Goal: Task Accomplishment & Management: Use online tool/utility

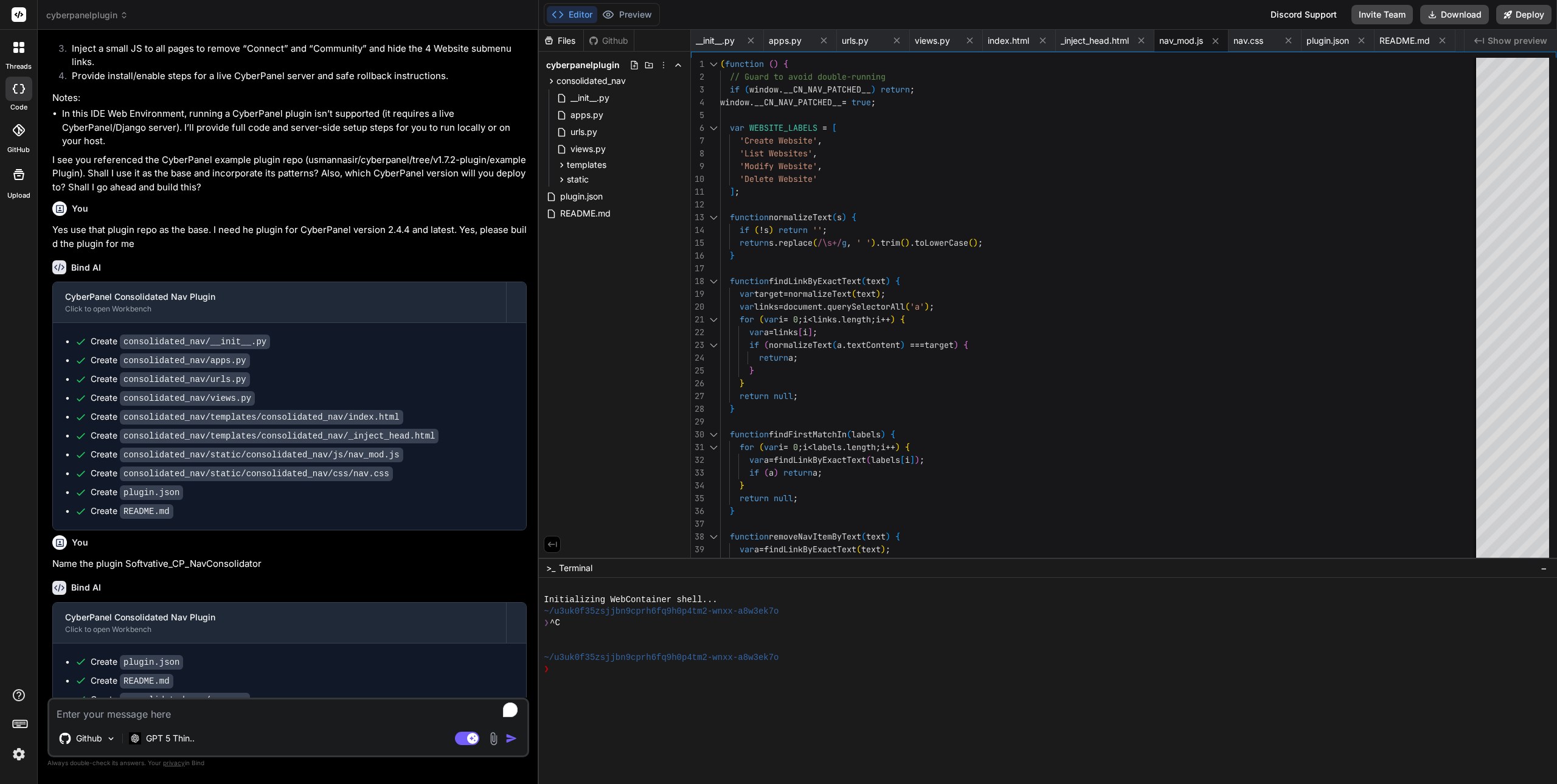
scroll to position [516, 0]
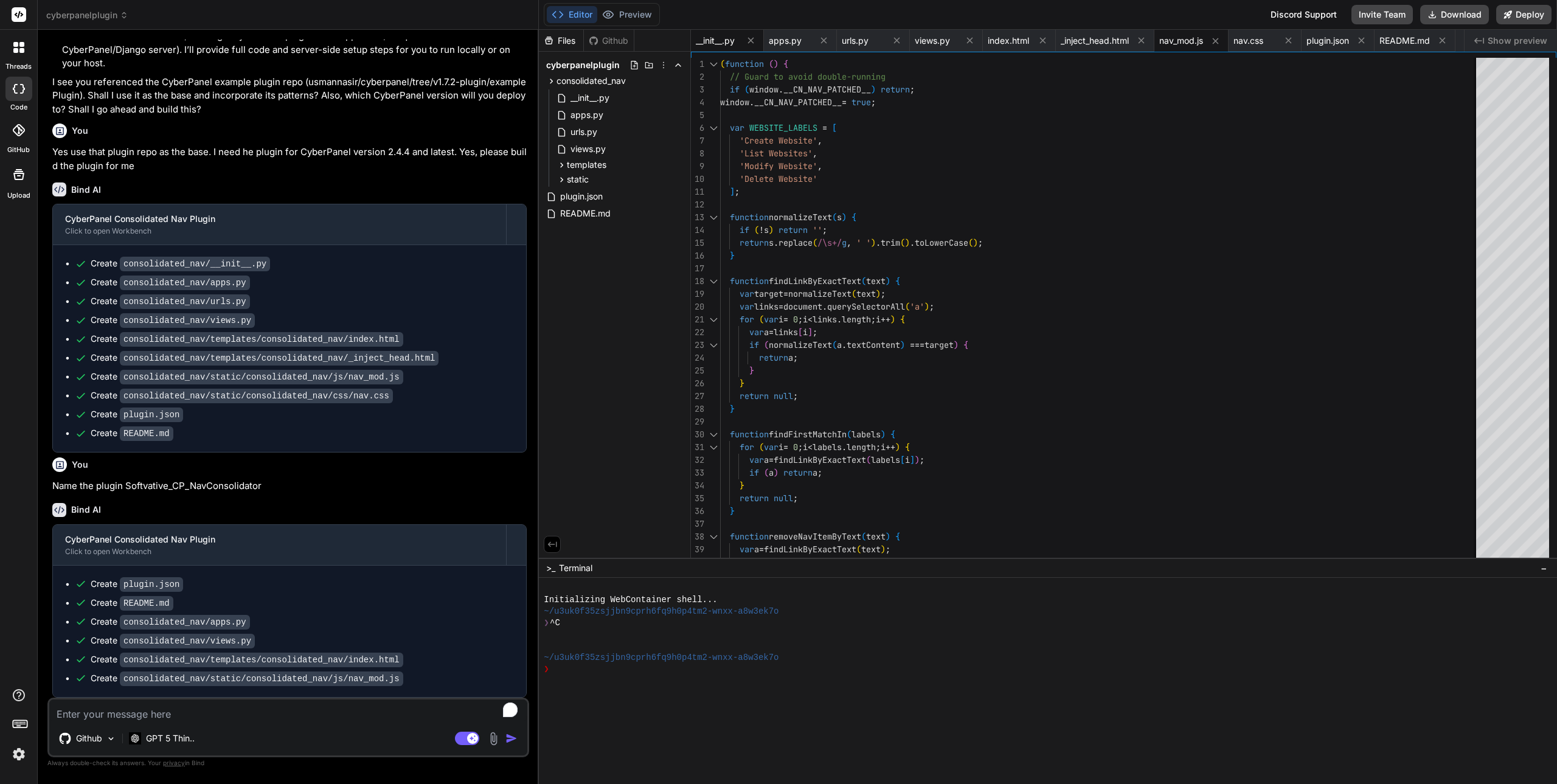
click at [734, 42] on span "__init__.py" at bounding box center [715, 40] width 39 height 12
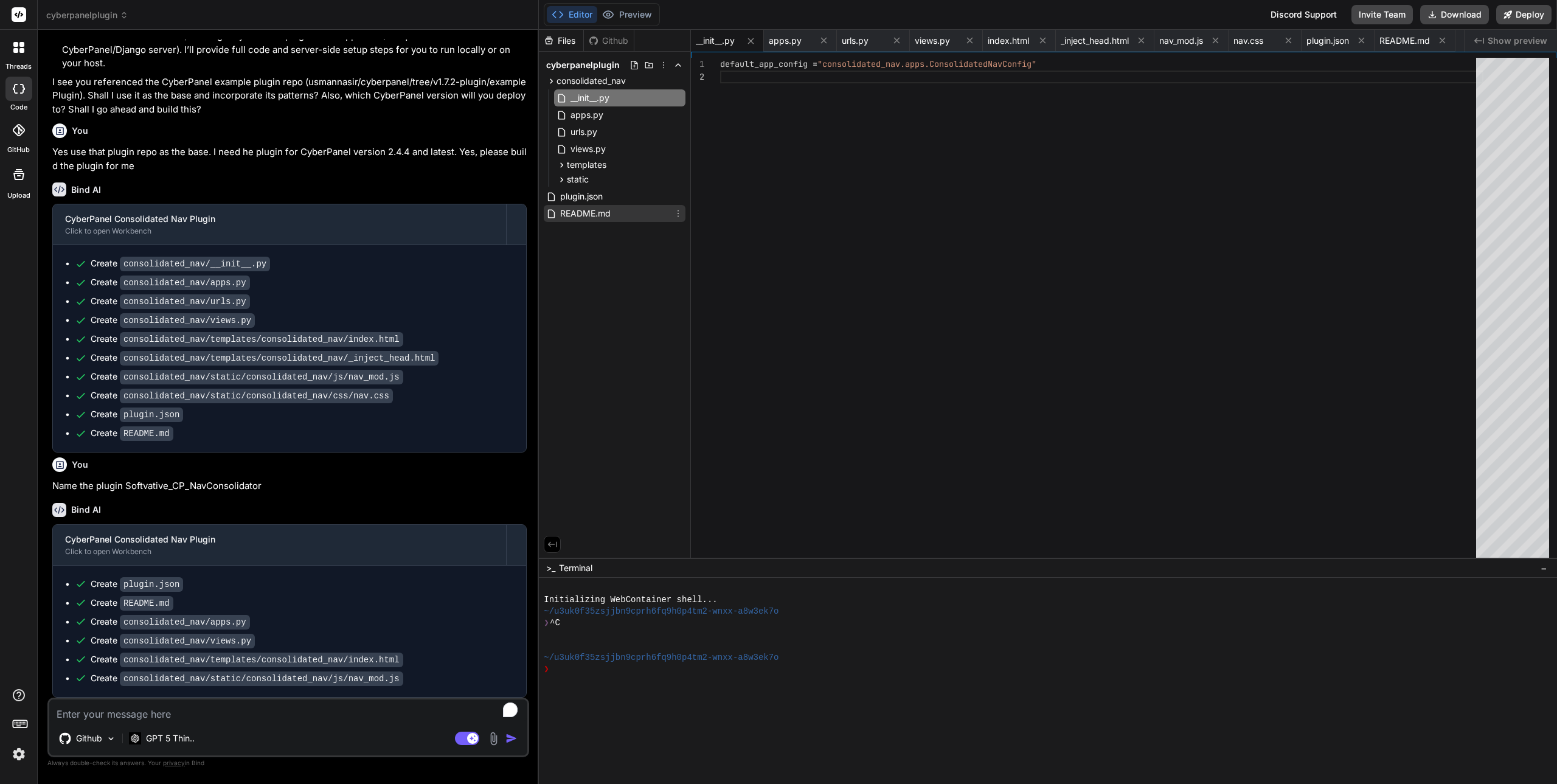
click at [575, 211] on span "README.md" at bounding box center [586, 213] width 53 height 15
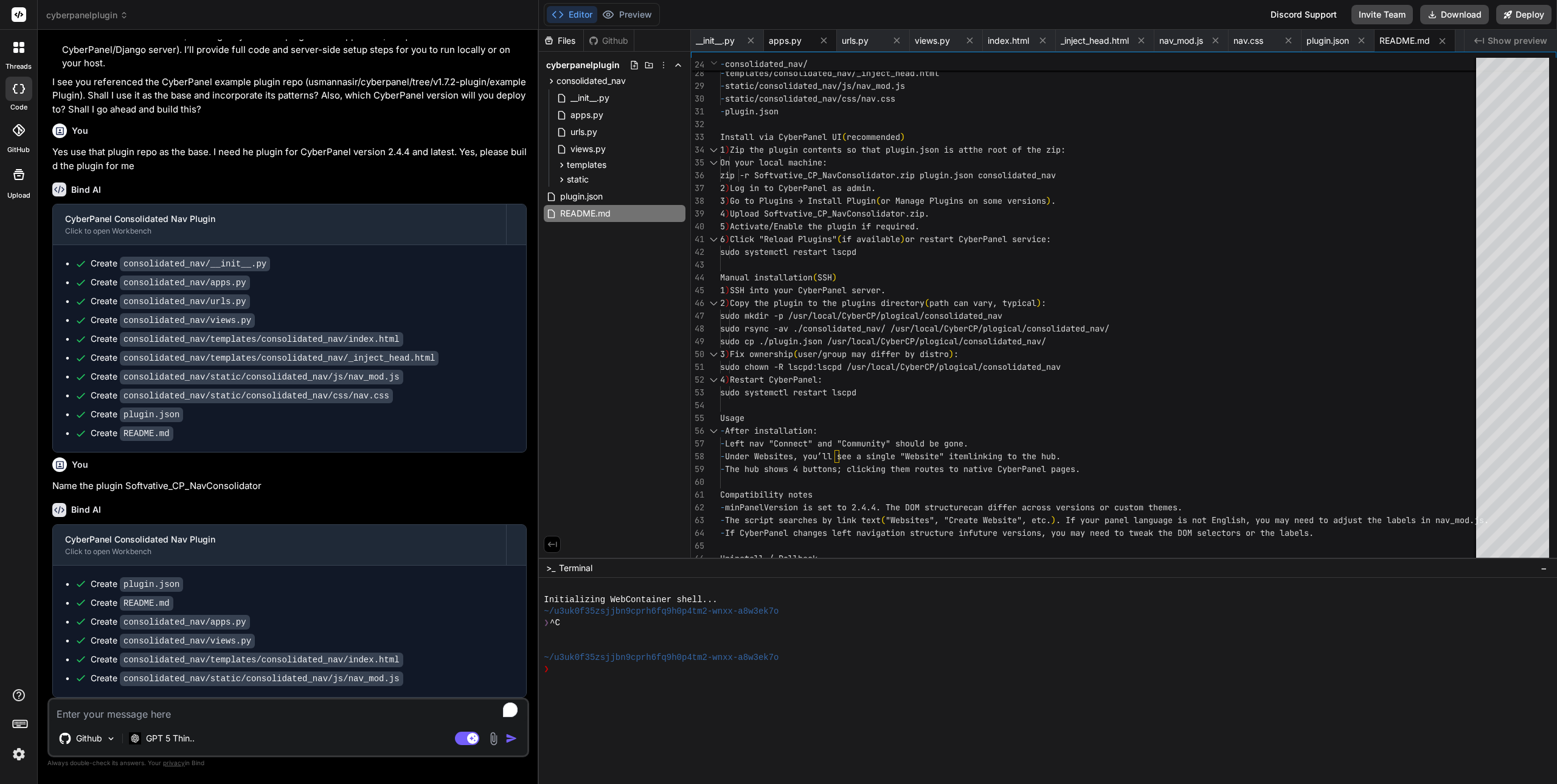
click at [786, 35] on span "apps.py" at bounding box center [785, 40] width 33 height 12
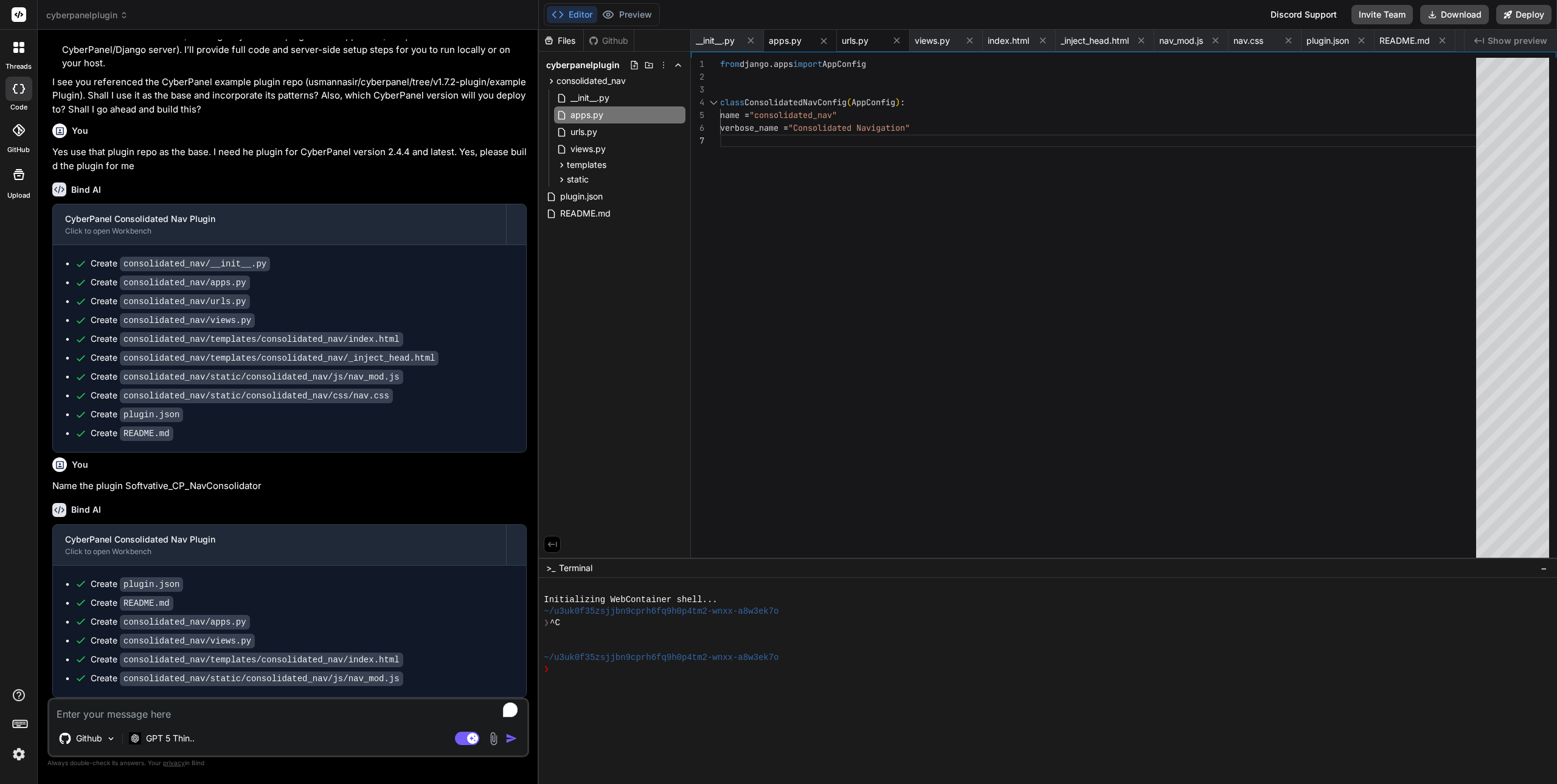
click at [865, 40] on span "urls.py" at bounding box center [855, 40] width 27 height 12
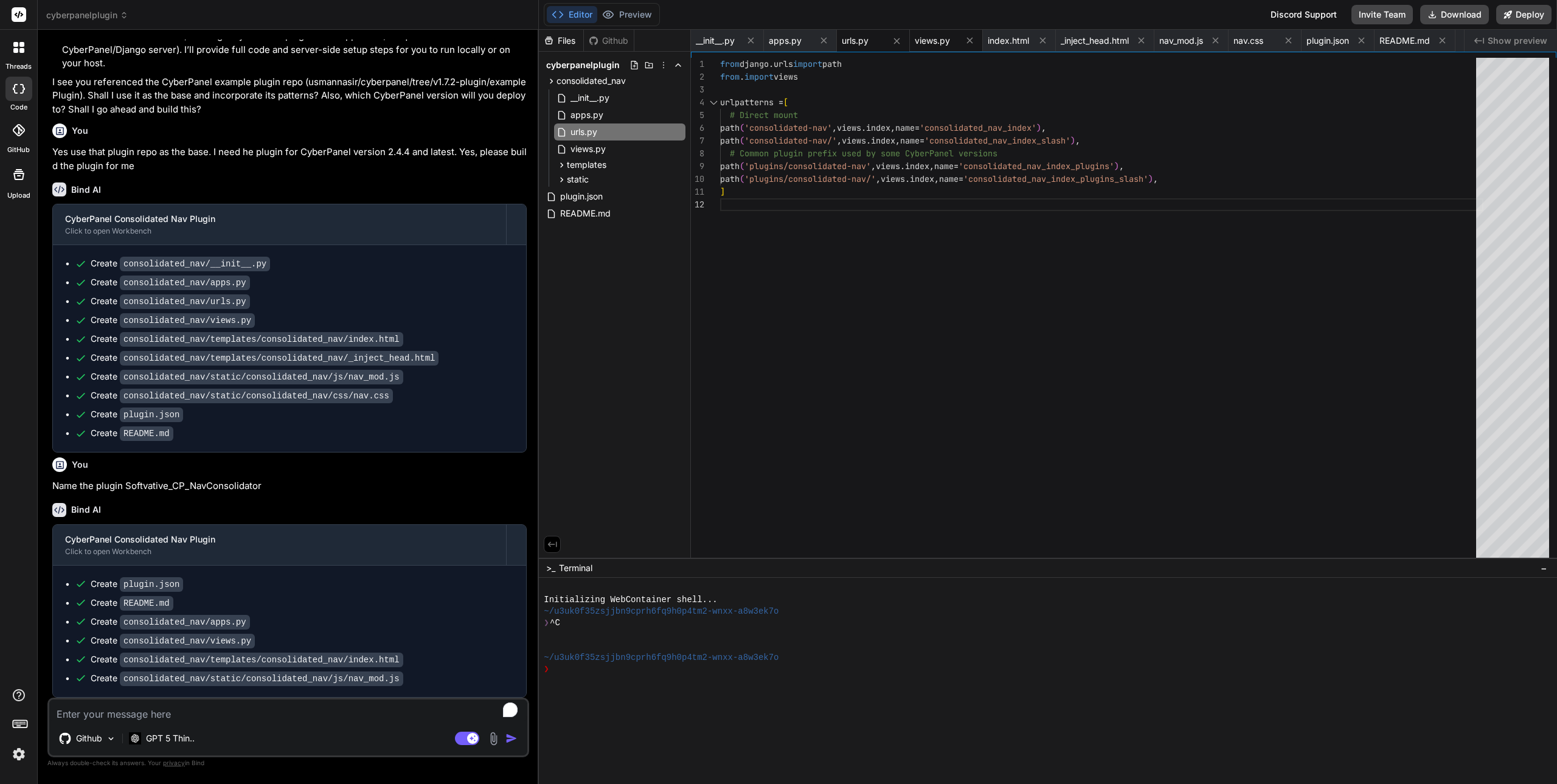
click at [931, 41] on span "views.py" at bounding box center [933, 40] width 35 height 12
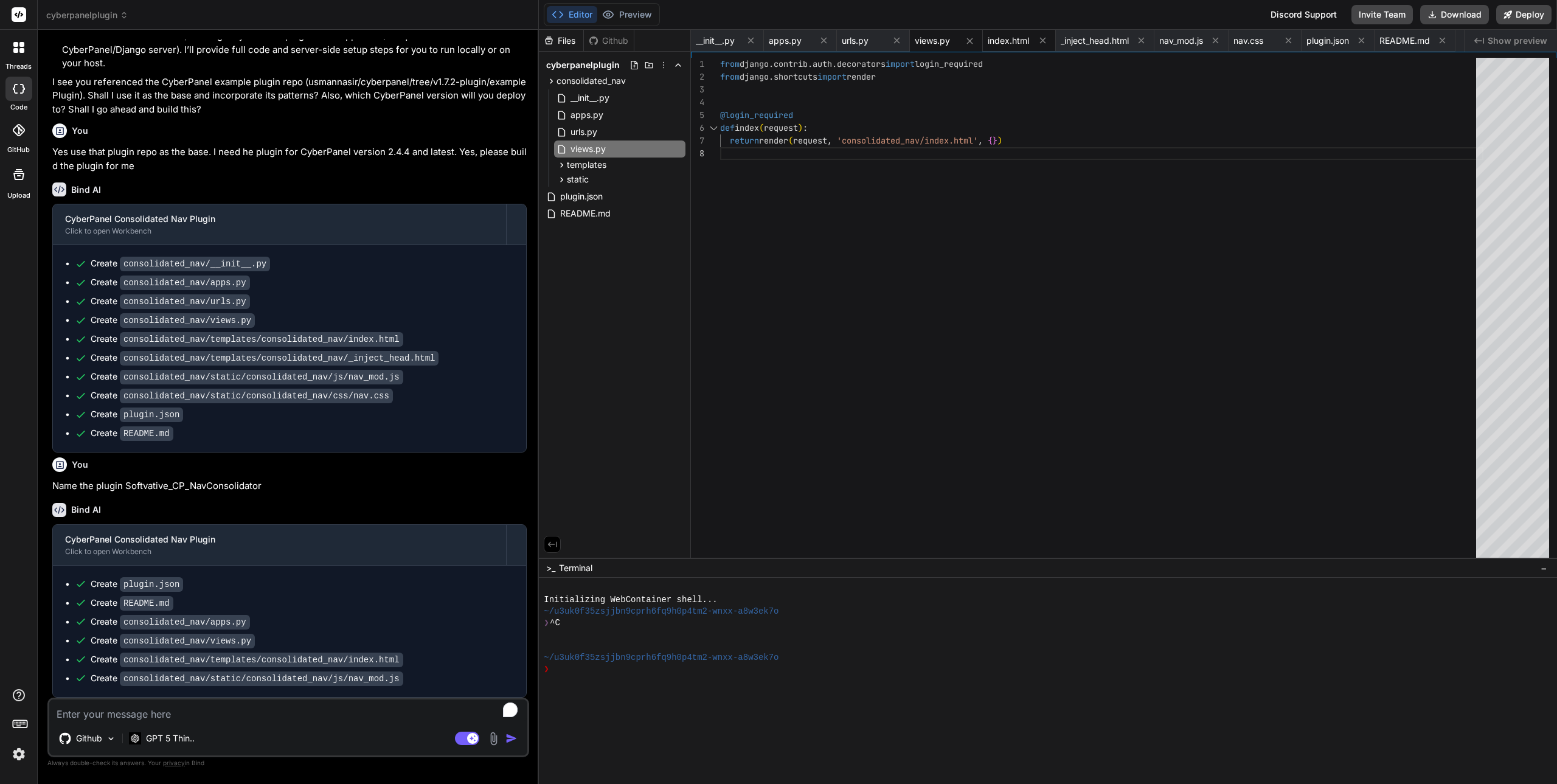
click at [1017, 39] on span "index.html" at bounding box center [1008, 40] width 41 height 12
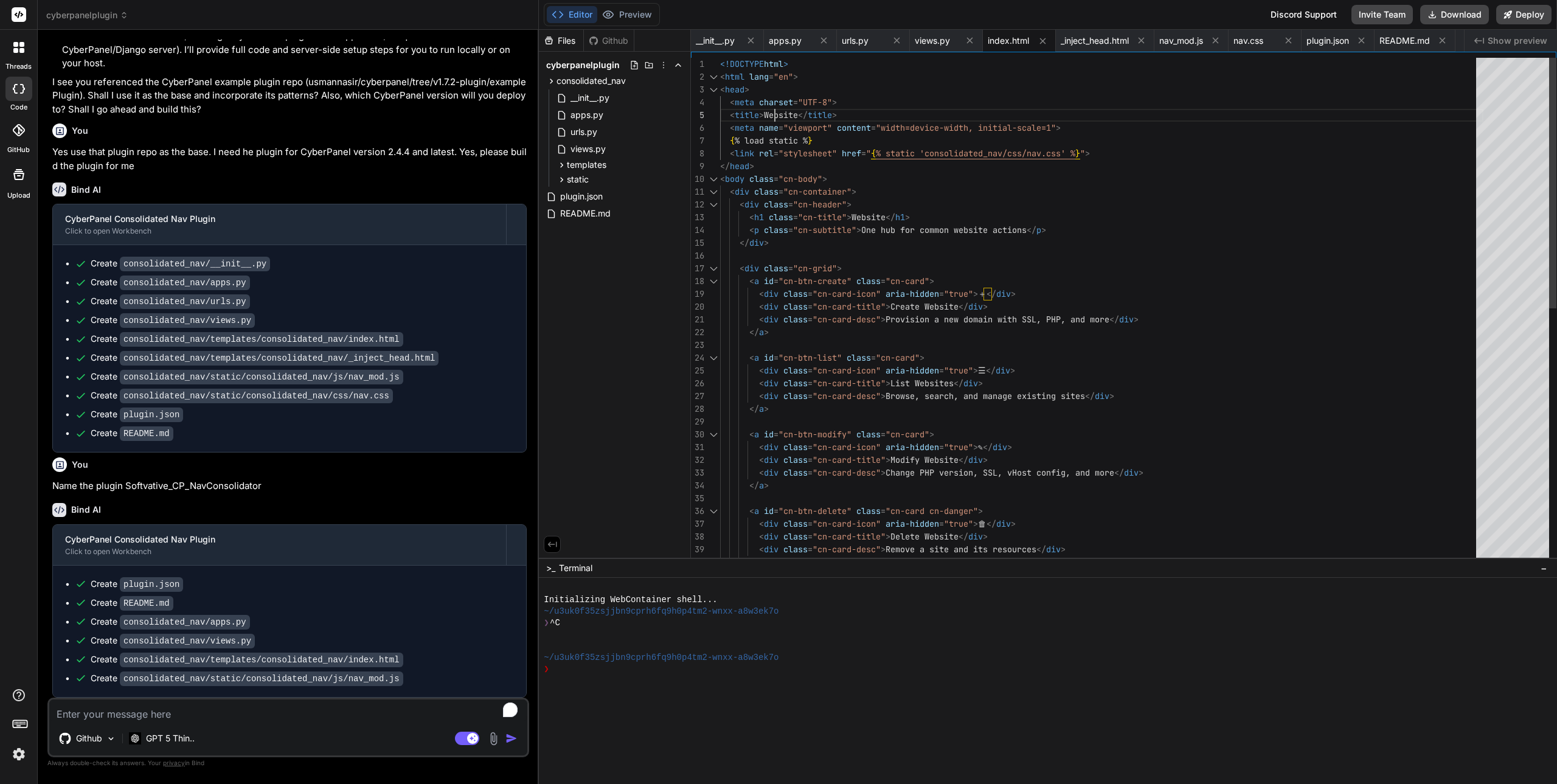
click at [780, 110] on div "</ a > < a id = "cn-btn-modify" class = "cn-card" > < div class = "cn-card-icon…" at bounding box center [1102, 568] width 763 height 1022
click at [852, 112] on div "</ a > < a id = "cn-btn-modify" class = "cn-card" > < div class = "cn-card-icon…" at bounding box center [1102, 568] width 763 height 1022
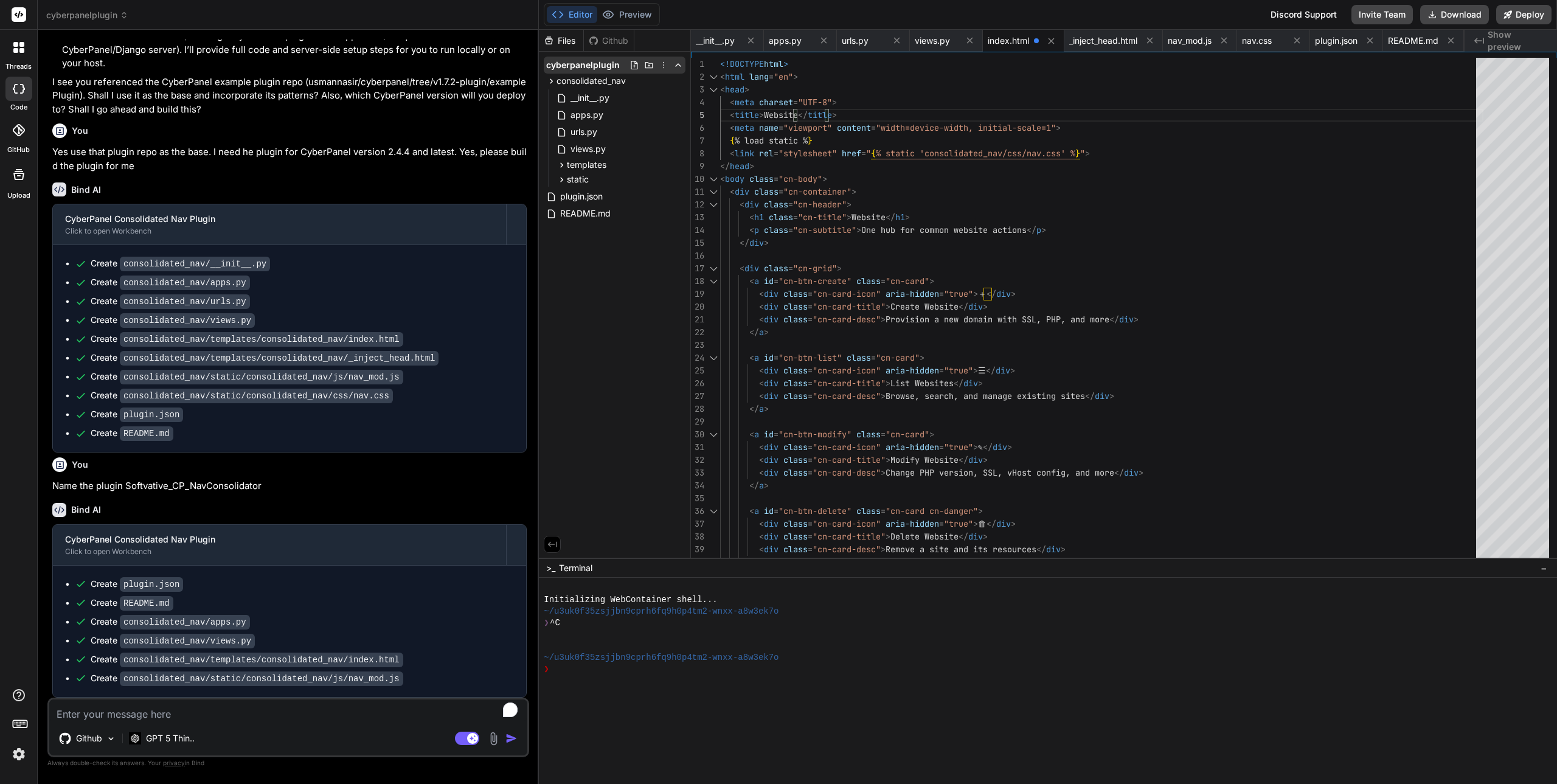
click at [663, 66] on icon at bounding box center [663, 64] width 9 height 9
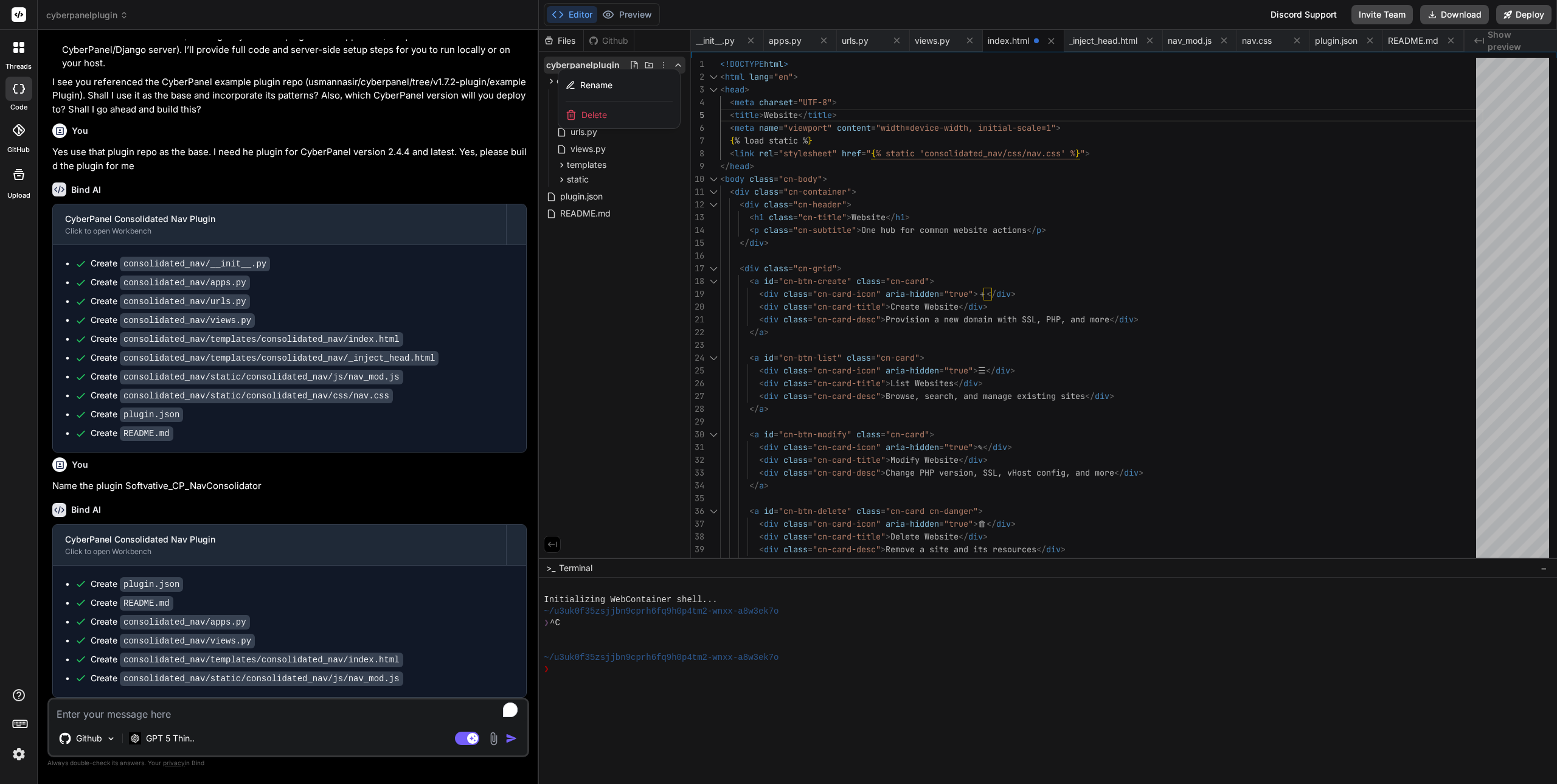
click at [664, 62] on div at bounding box center [1048, 407] width 1018 height 754
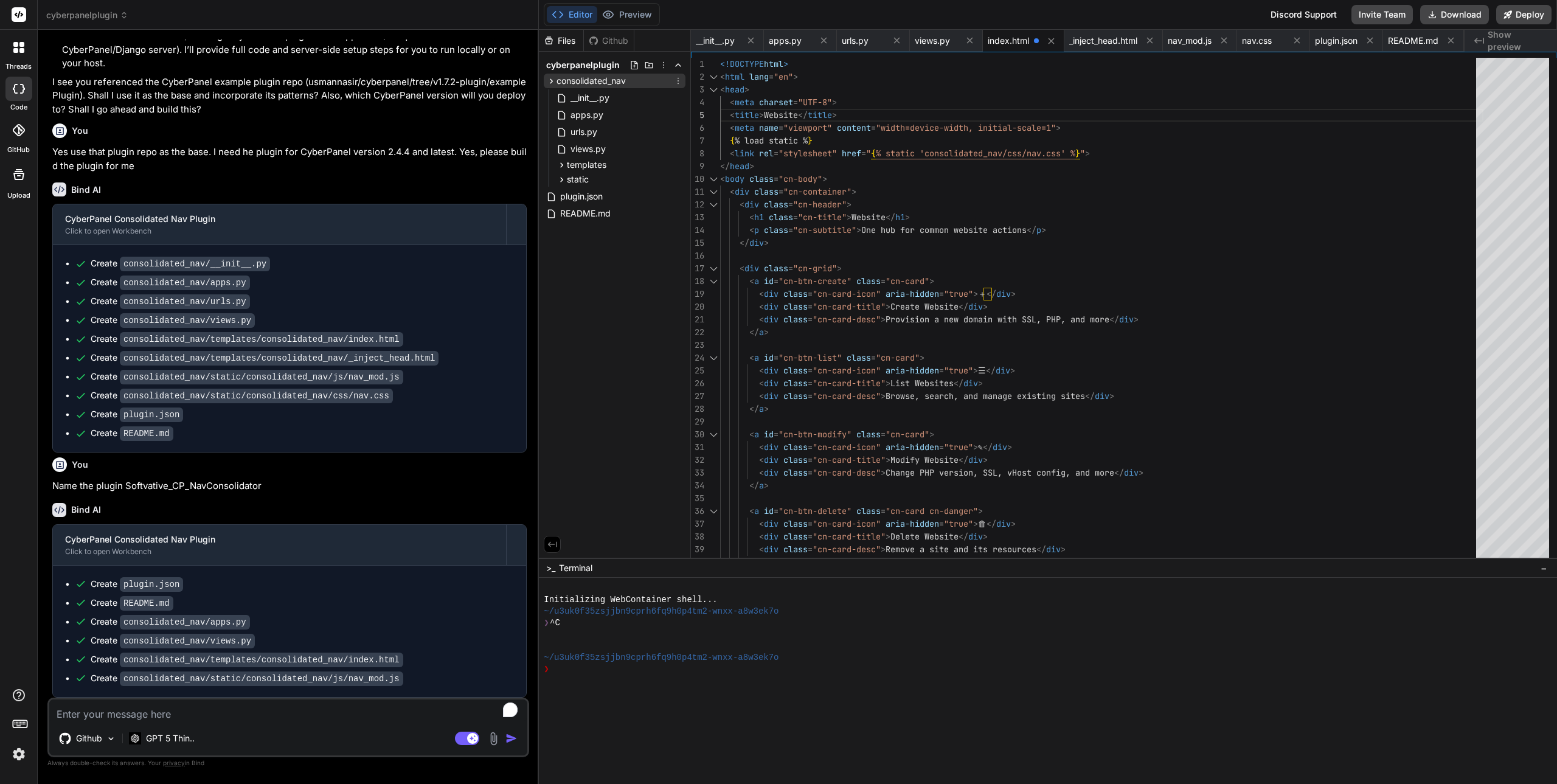
click at [679, 79] on icon at bounding box center [678, 80] width 9 height 9
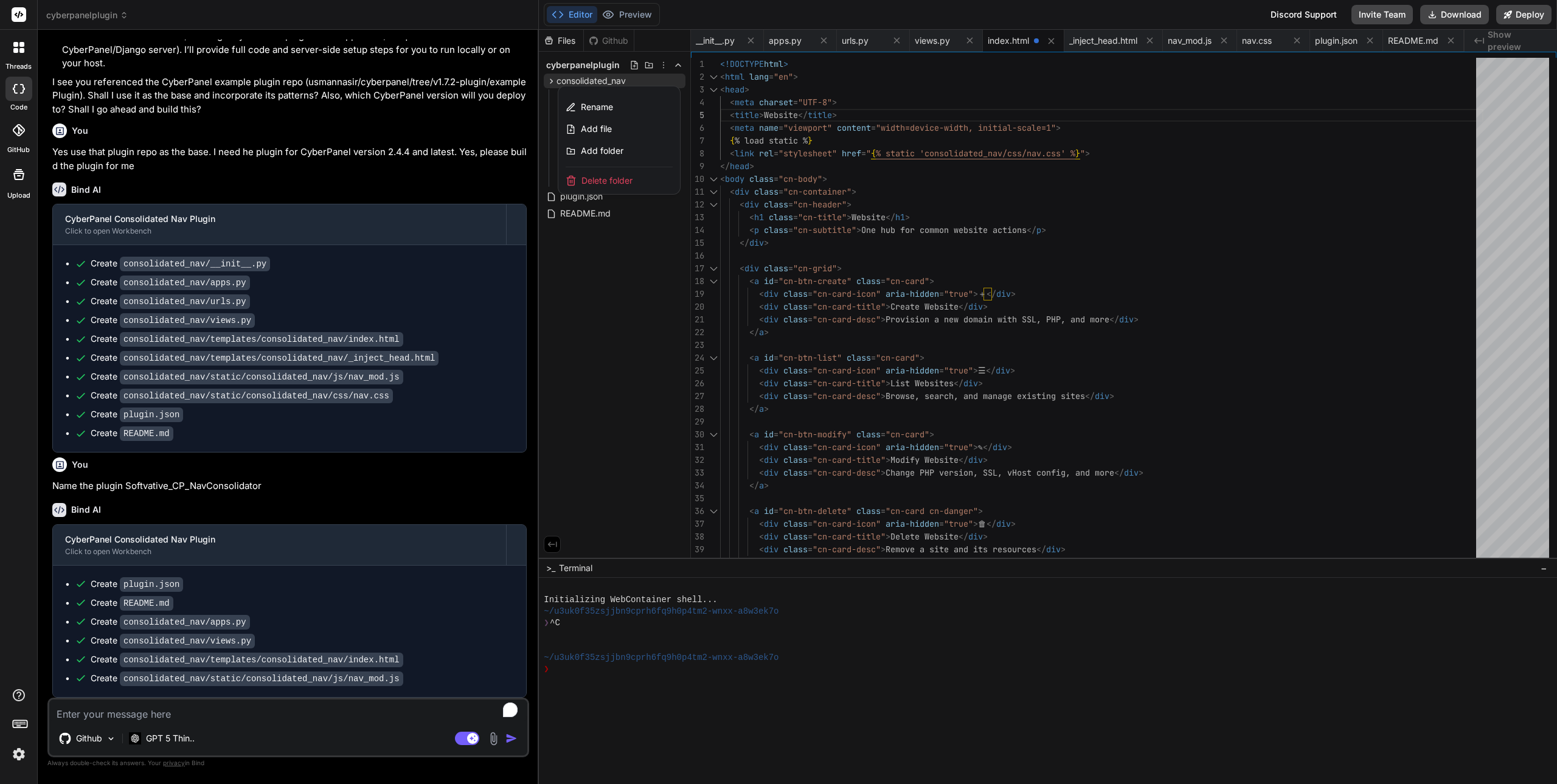
click at [633, 267] on div at bounding box center [1048, 407] width 1018 height 754
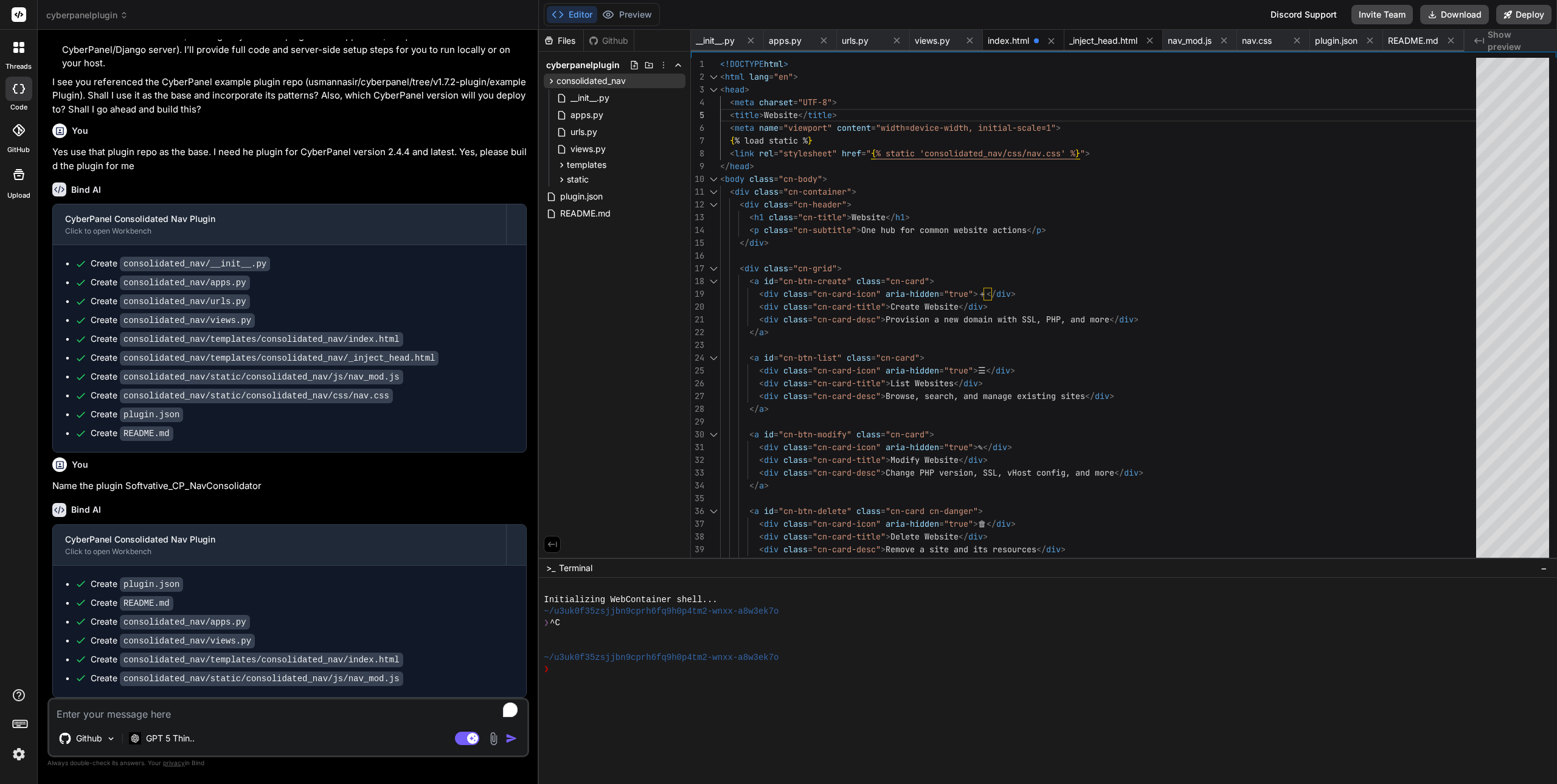
click at [1113, 36] on span "_inject_head.html" at bounding box center [1104, 40] width 68 height 12
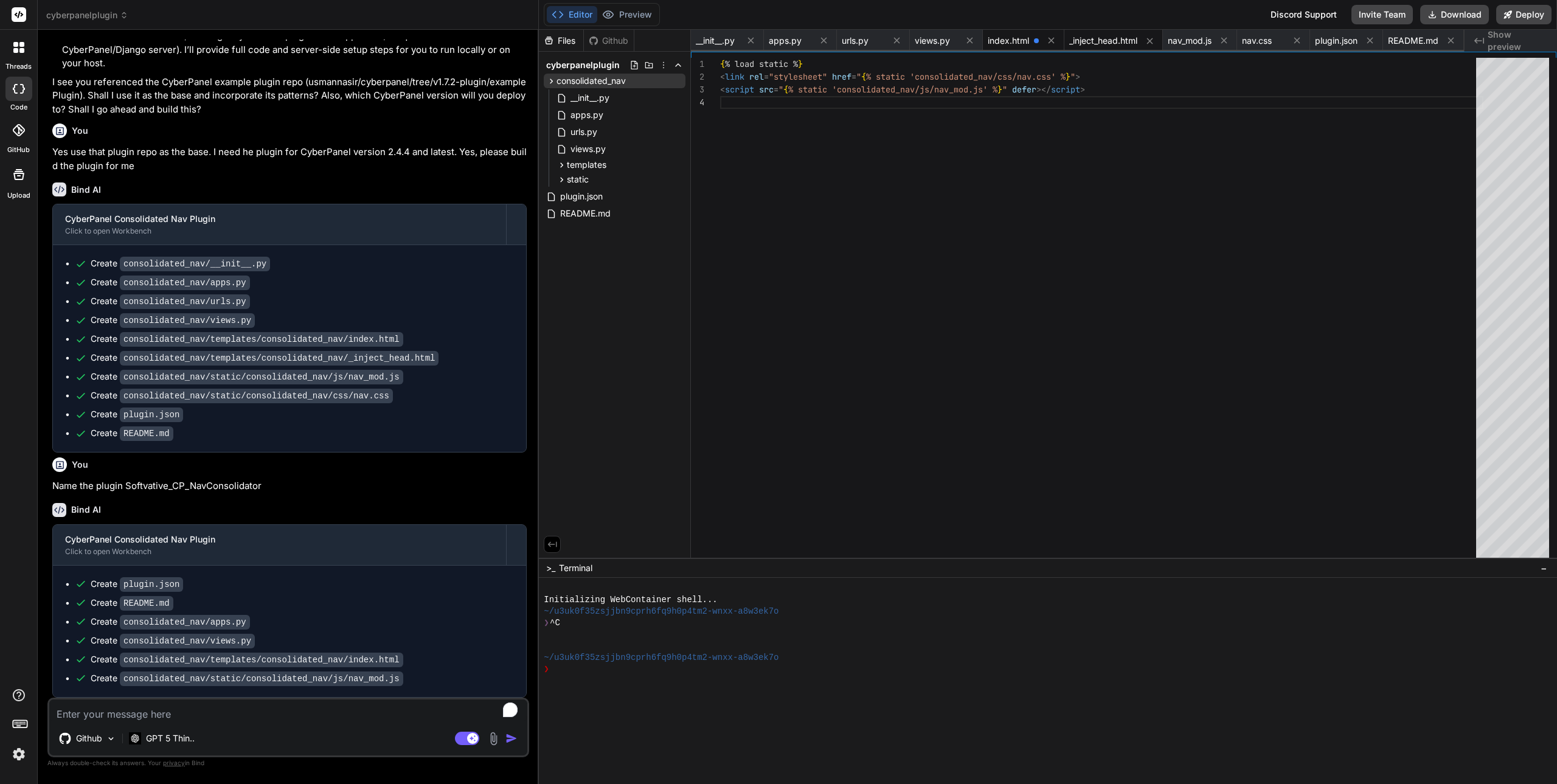
click at [1021, 37] on span "index.html" at bounding box center [1008, 40] width 41 height 12
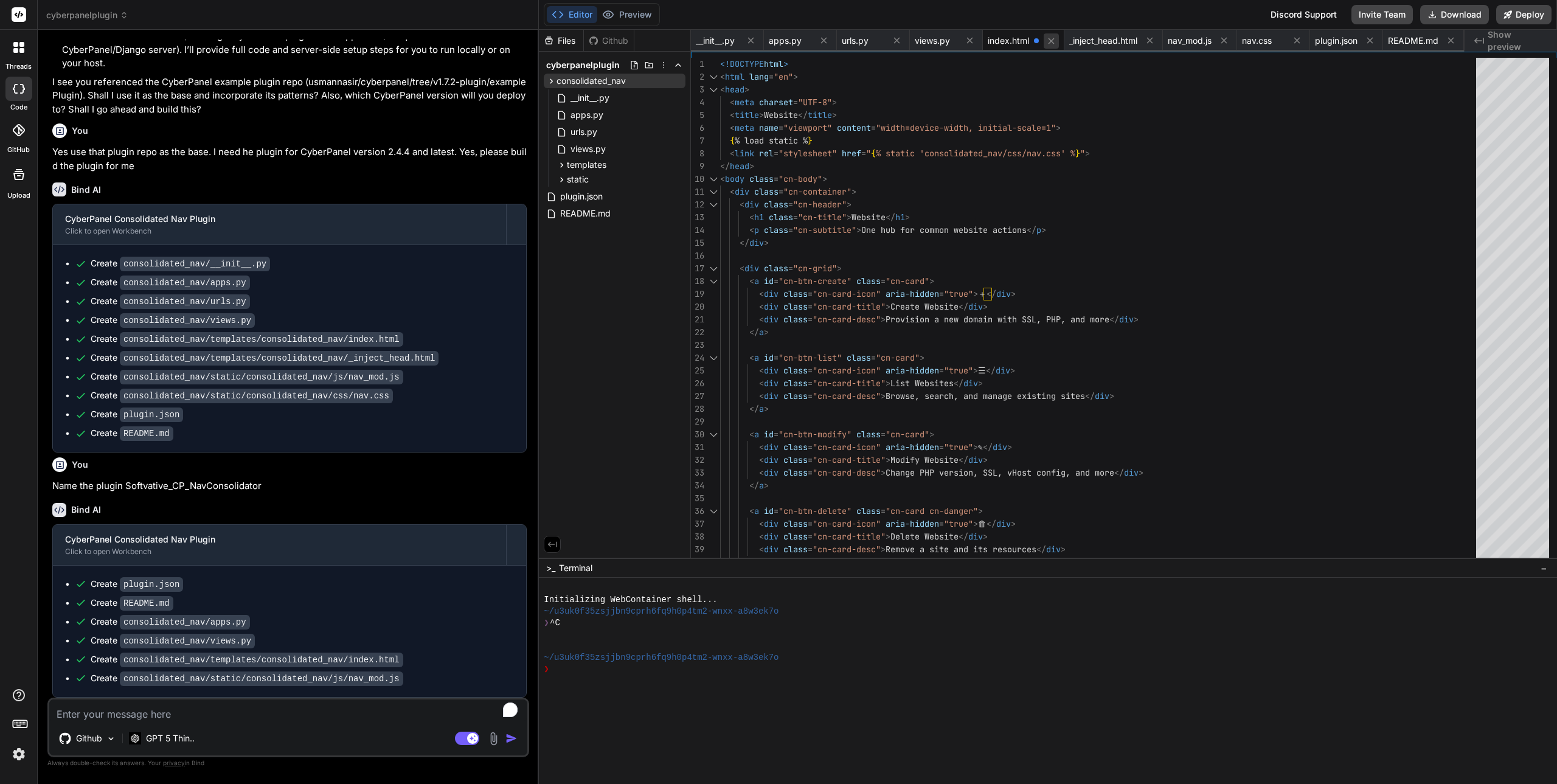
click at [1050, 40] on icon at bounding box center [1051, 41] width 10 height 10
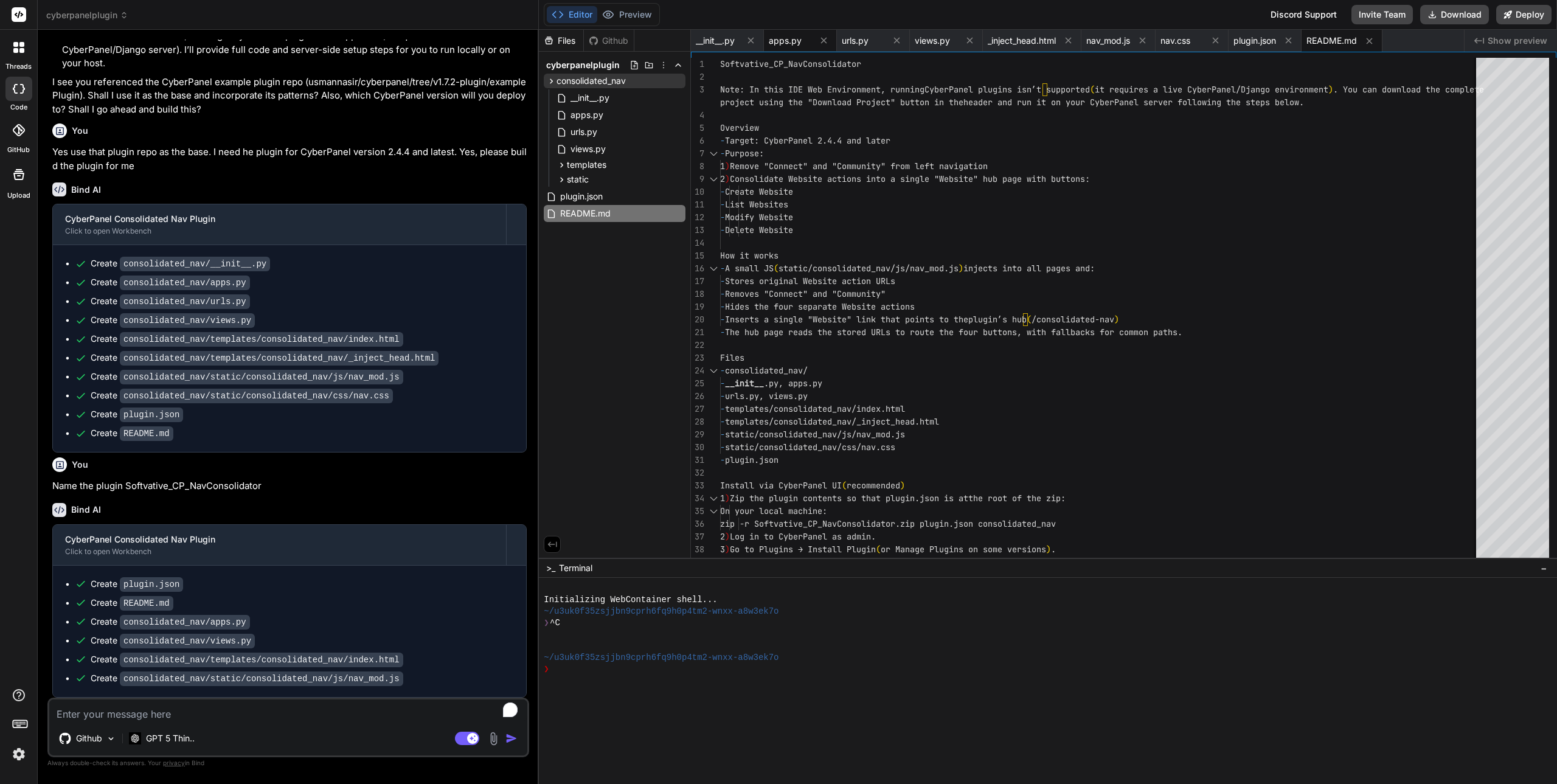
click at [790, 41] on span "apps.py" at bounding box center [785, 40] width 33 height 12
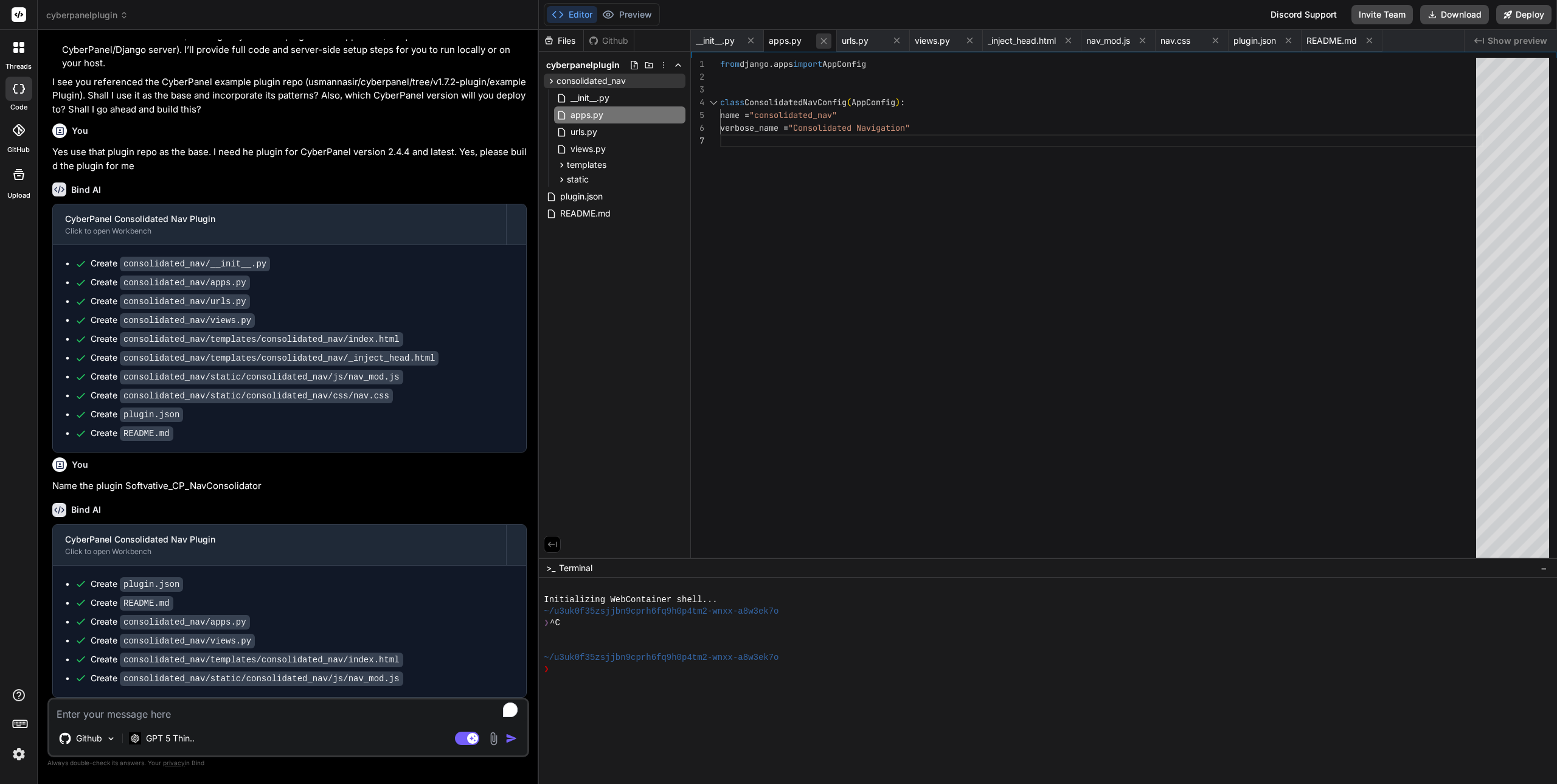
click at [826, 39] on icon at bounding box center [825, 41] width 6 height 6
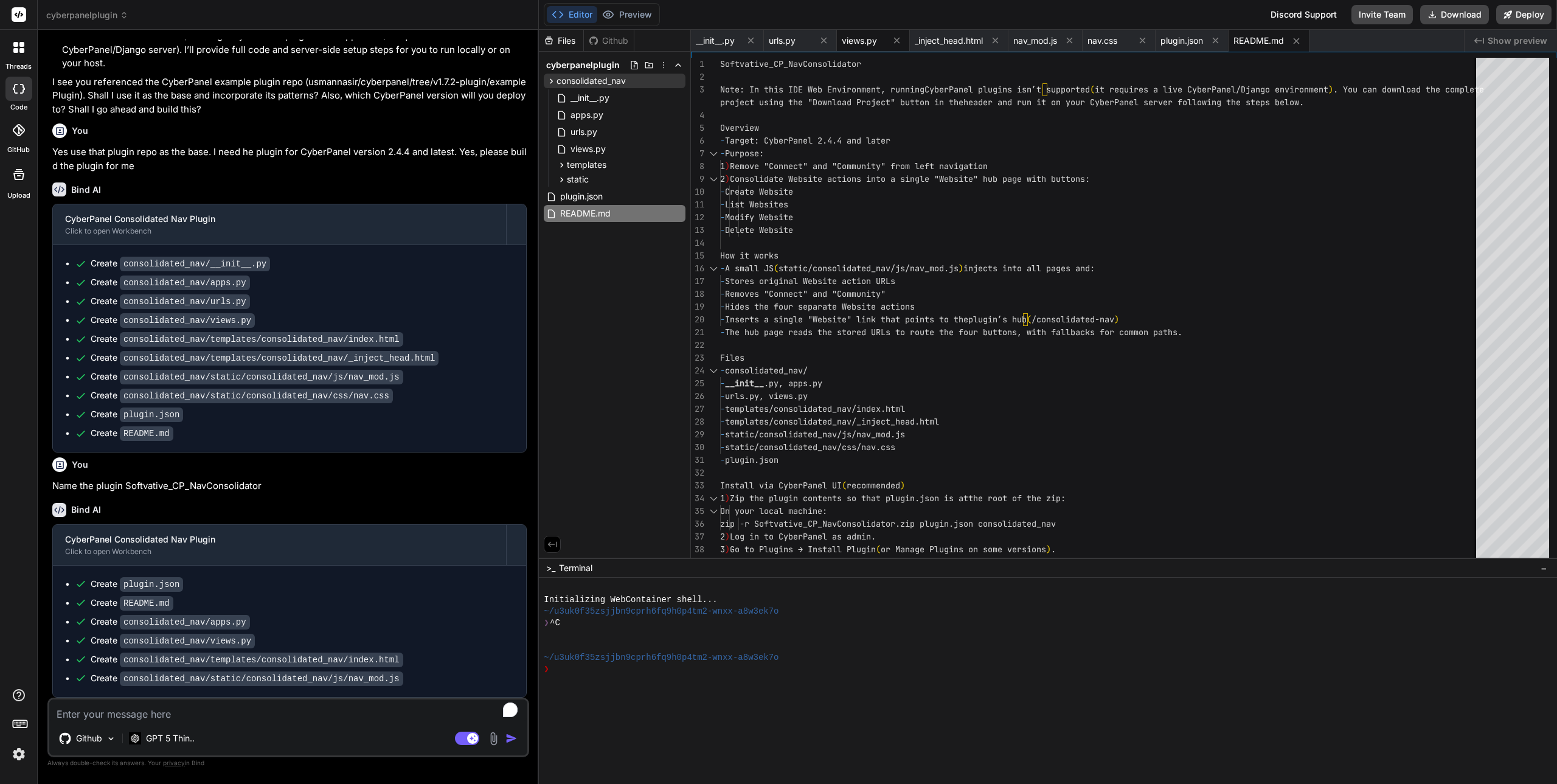
click at [863, 39] on span "views.py" at bounding box center [859, 40] width 35 height 12
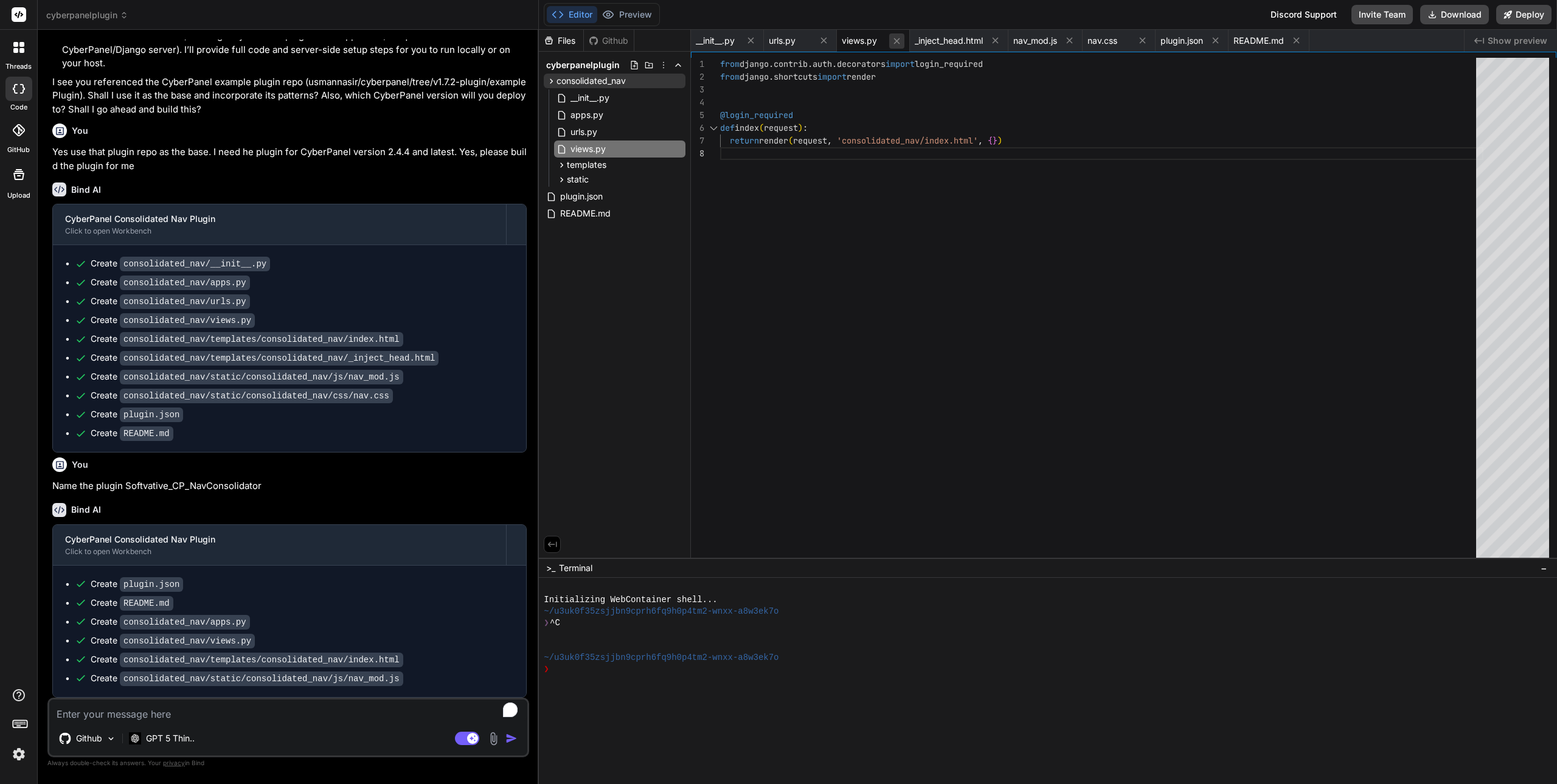
click at [899, 40] on icon at bounding box center [897, 41] width 10 height 10
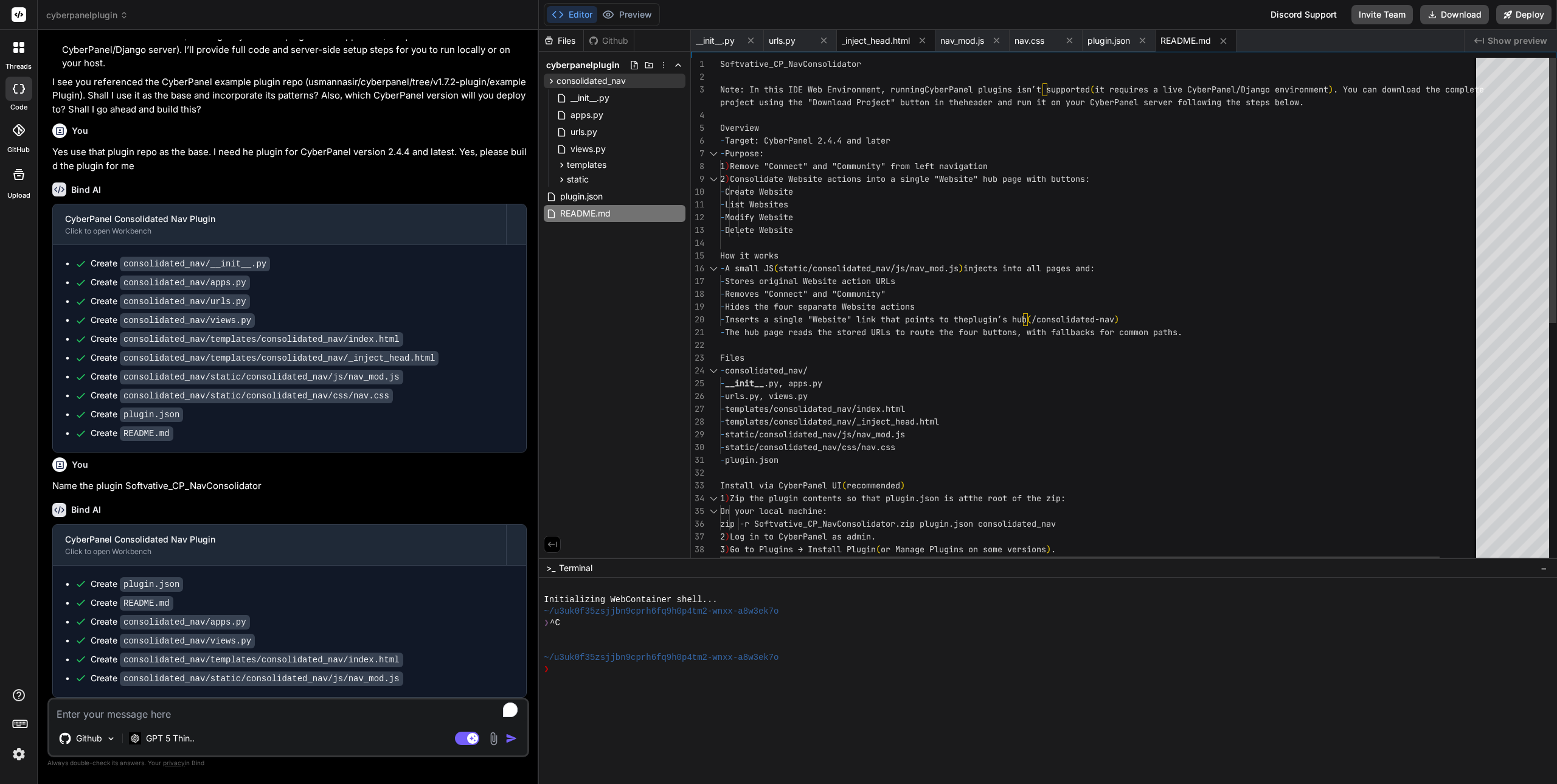
click at [881, 42] on span "_inject_head.html" at bounding box center [876, 40] width 68 height 12
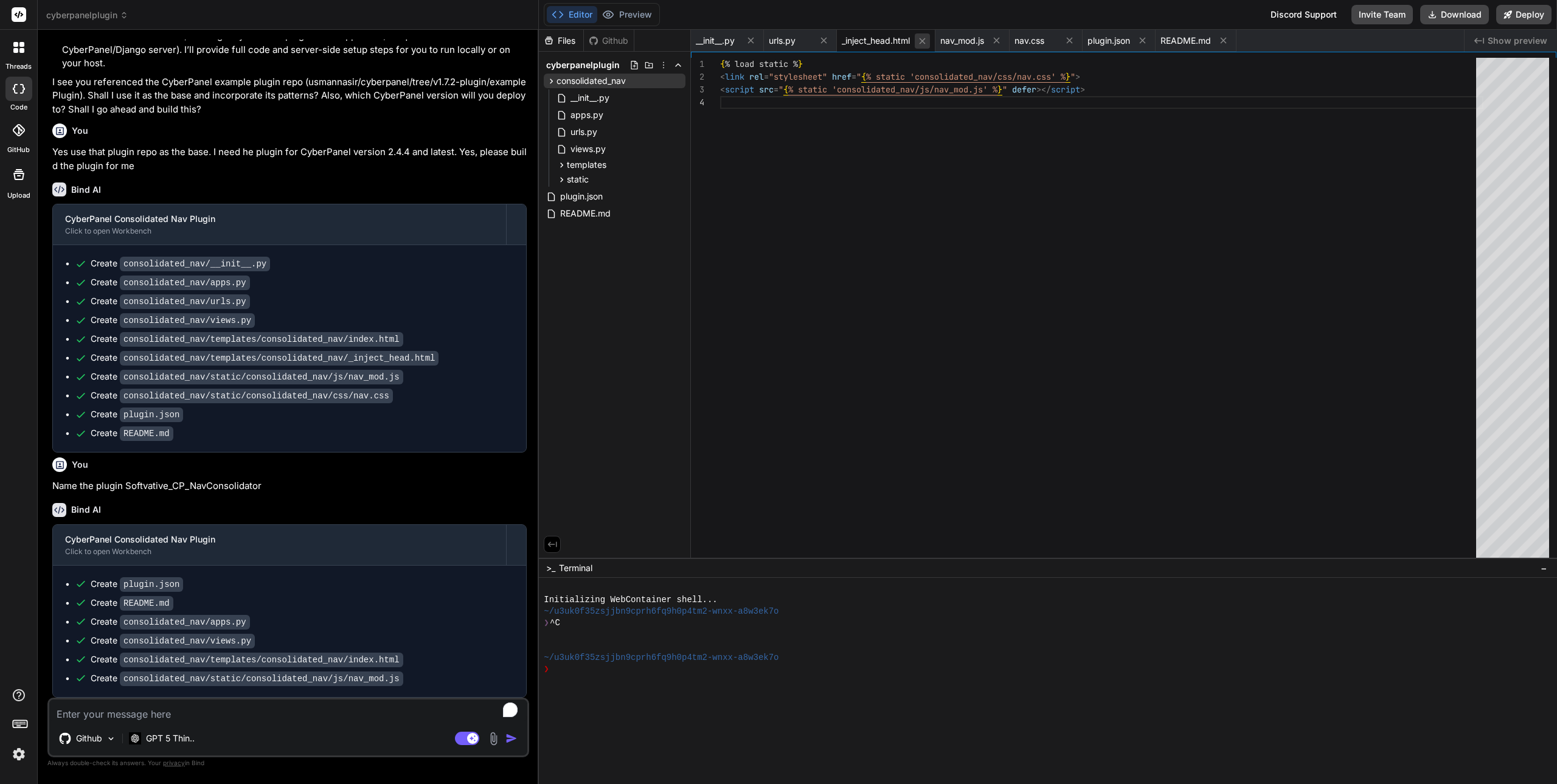
click at [924, 41] on icon at bounding box center [923, 41] width 6 height 6
type textarea "Development tips - The plugin is pure Django templates + static assets. No thir…"
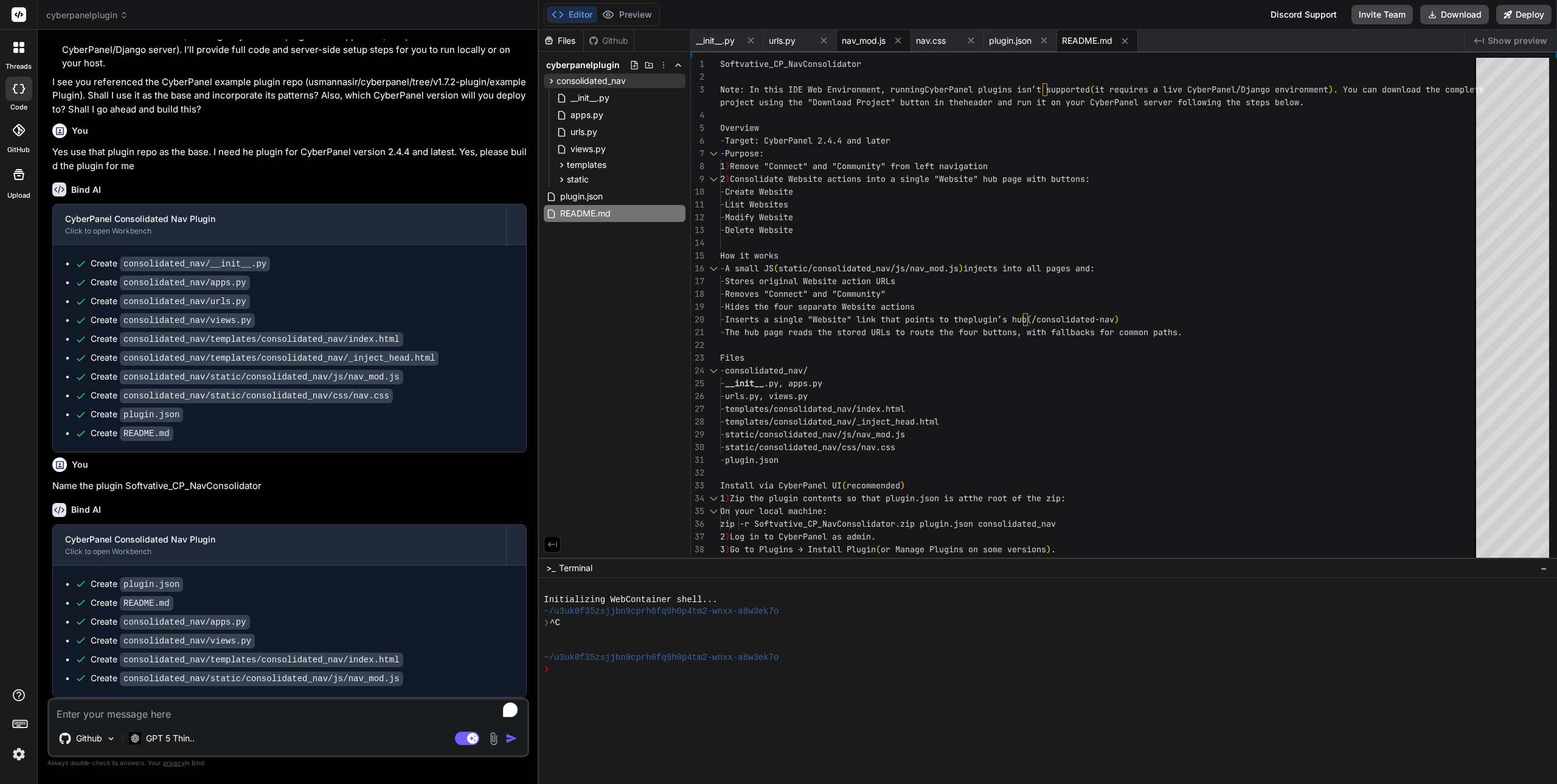
click at [870, 41] on span "nav_mod.js" at bounding box center [863, 40] width 44 height 12
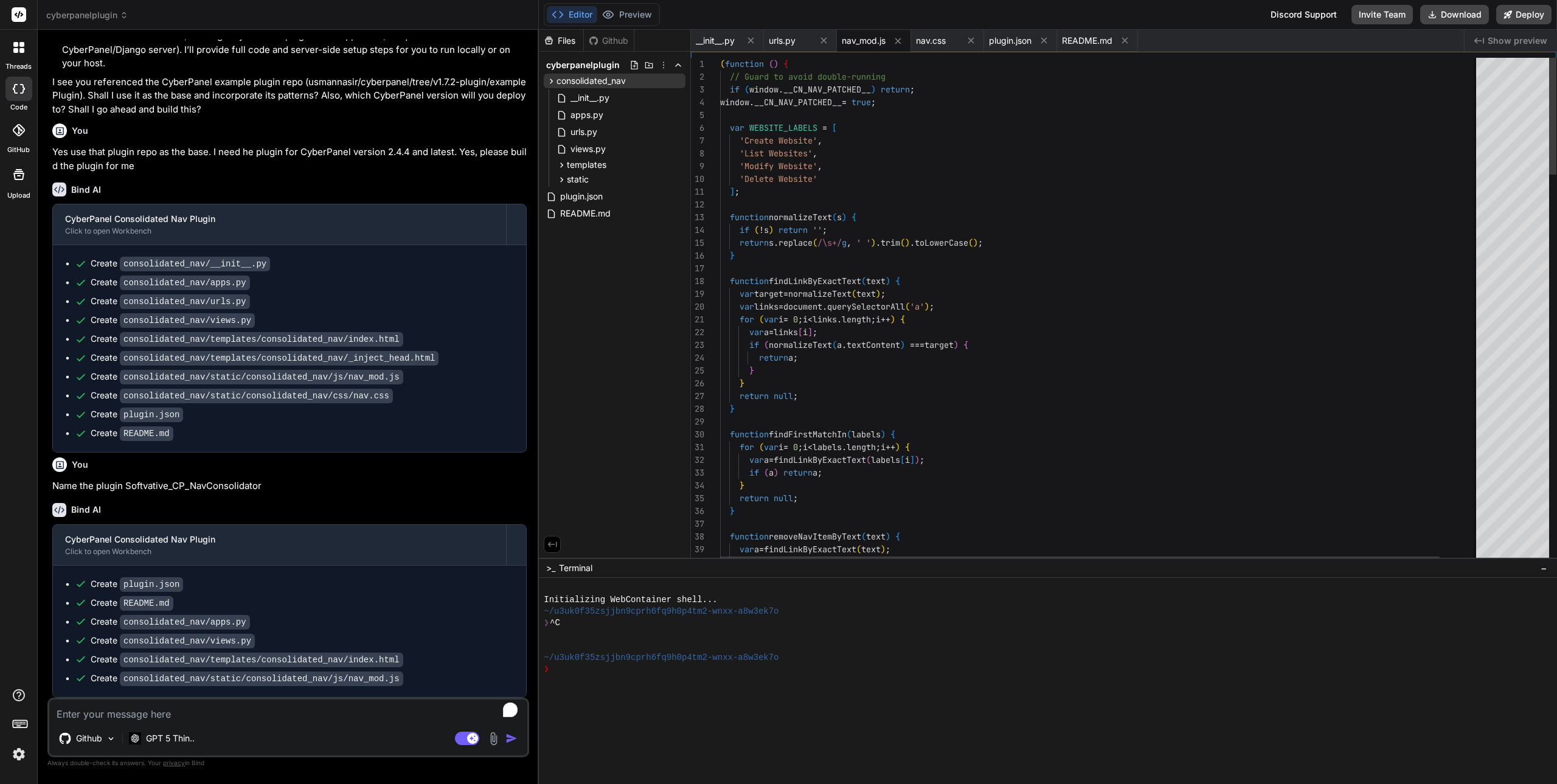
scroll to position [12, 0]
click at [899, 39] on icon at bounding box center [898, 41] width 10 height 10
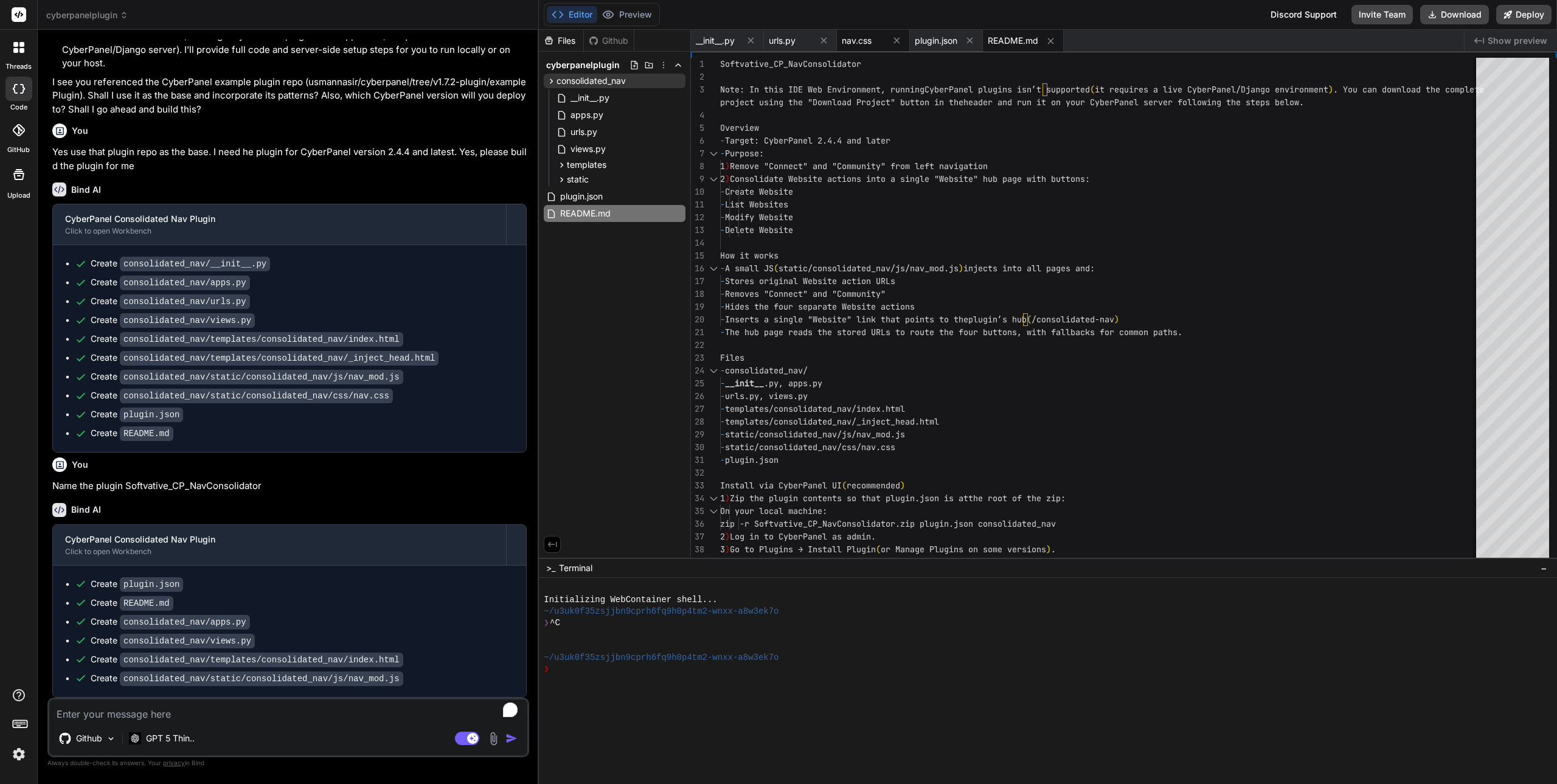
click at [863, 40] on span "nav.css" at bounding box center [856, 40] width 30 height 12
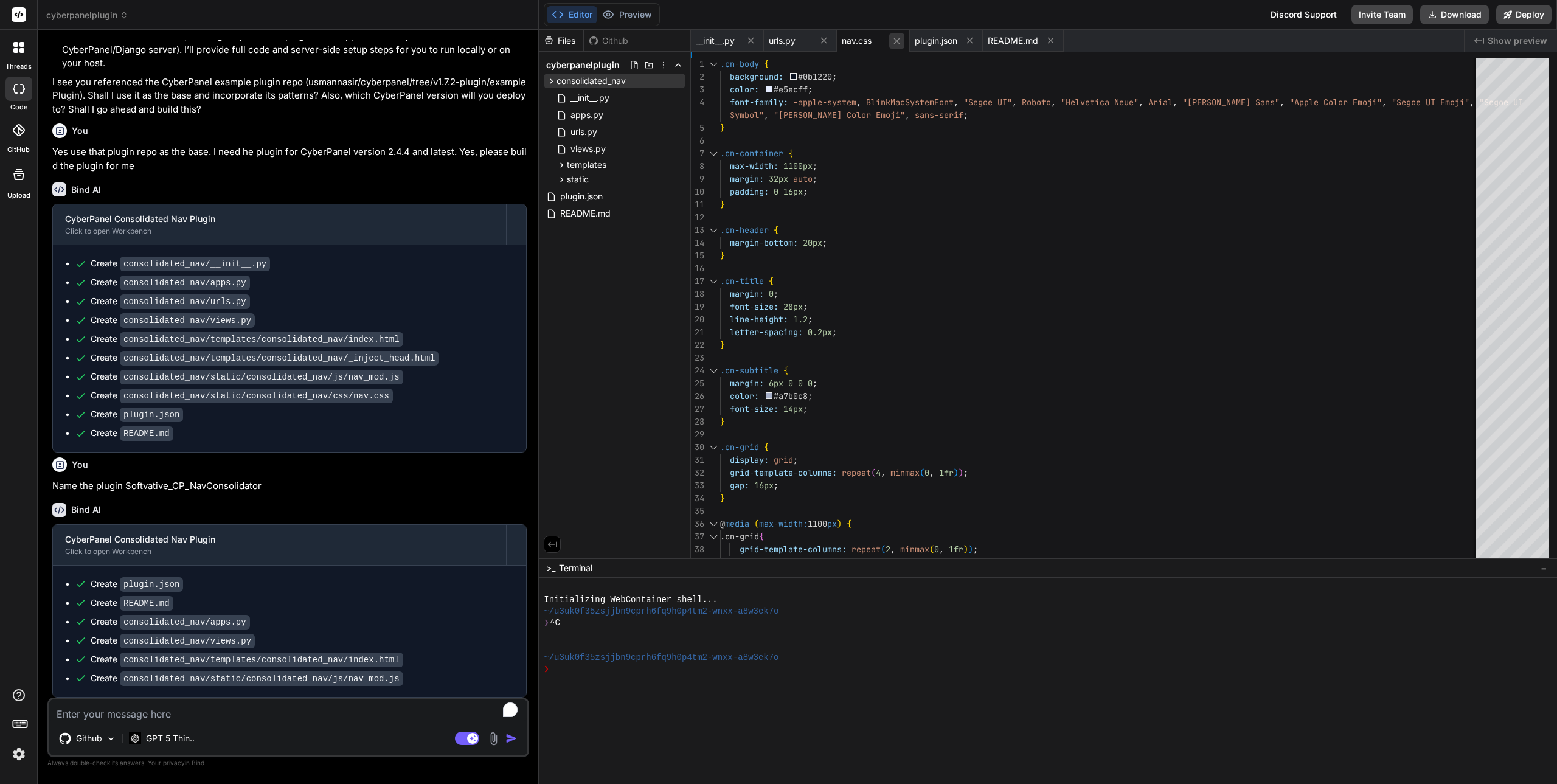
click at [898, 40] on icon at bounding box center [897, 41] width 6 height 6
type textarea "Development tips - The plugin is pure Django templates + static assets. No thir…"
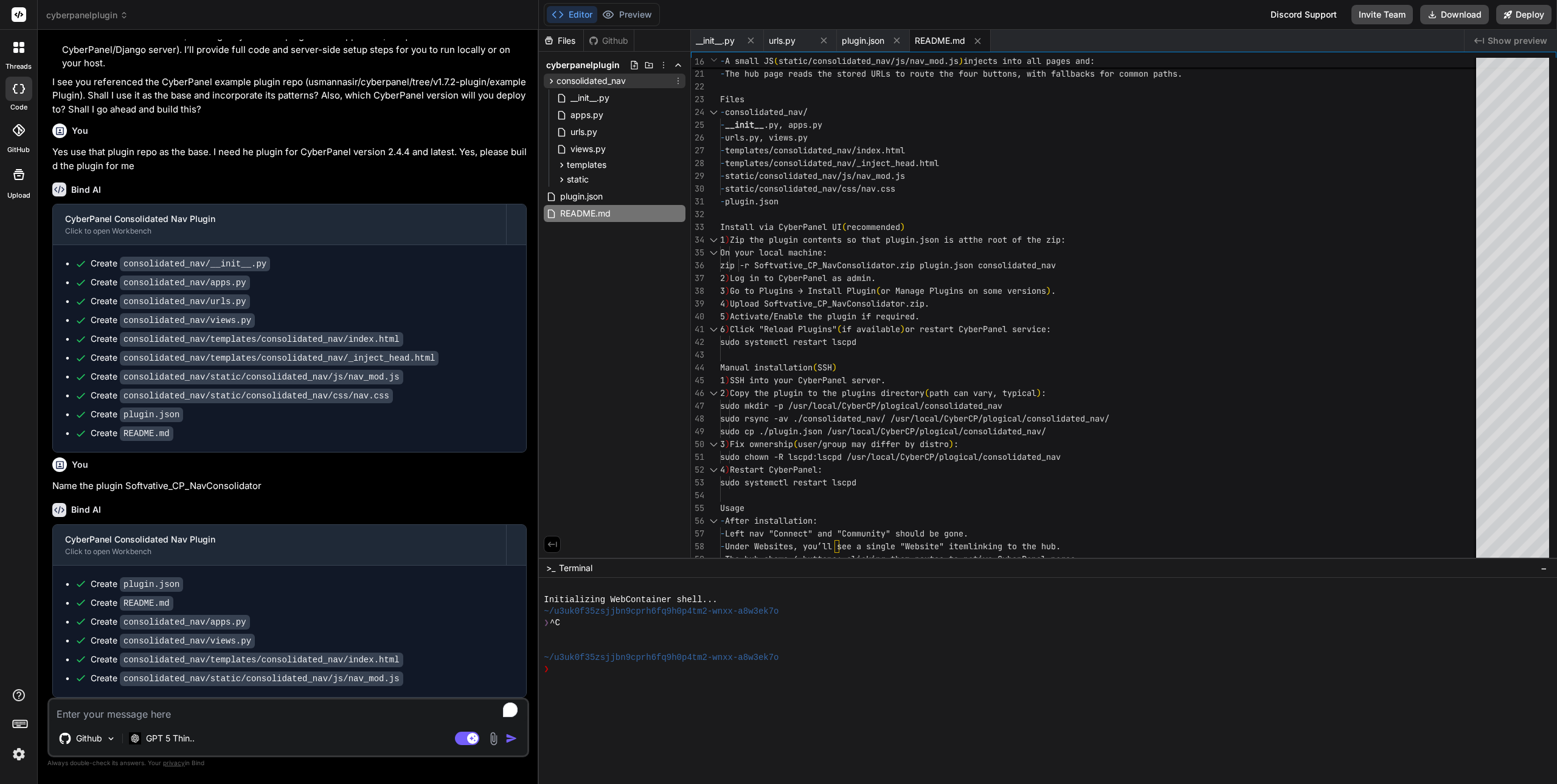
click at [551, 80] on icon at bounding box center [551, 81] width 10 height 10
click at [615, 245] on div "Files Github cyberpanelplugin consolidated_nav __init__.py apps.py urls.py view…" at bounding box center [615, 293] width 152 height 528
click at [663, 66] on icon at bounding box center [663, 64] width 9 height 9
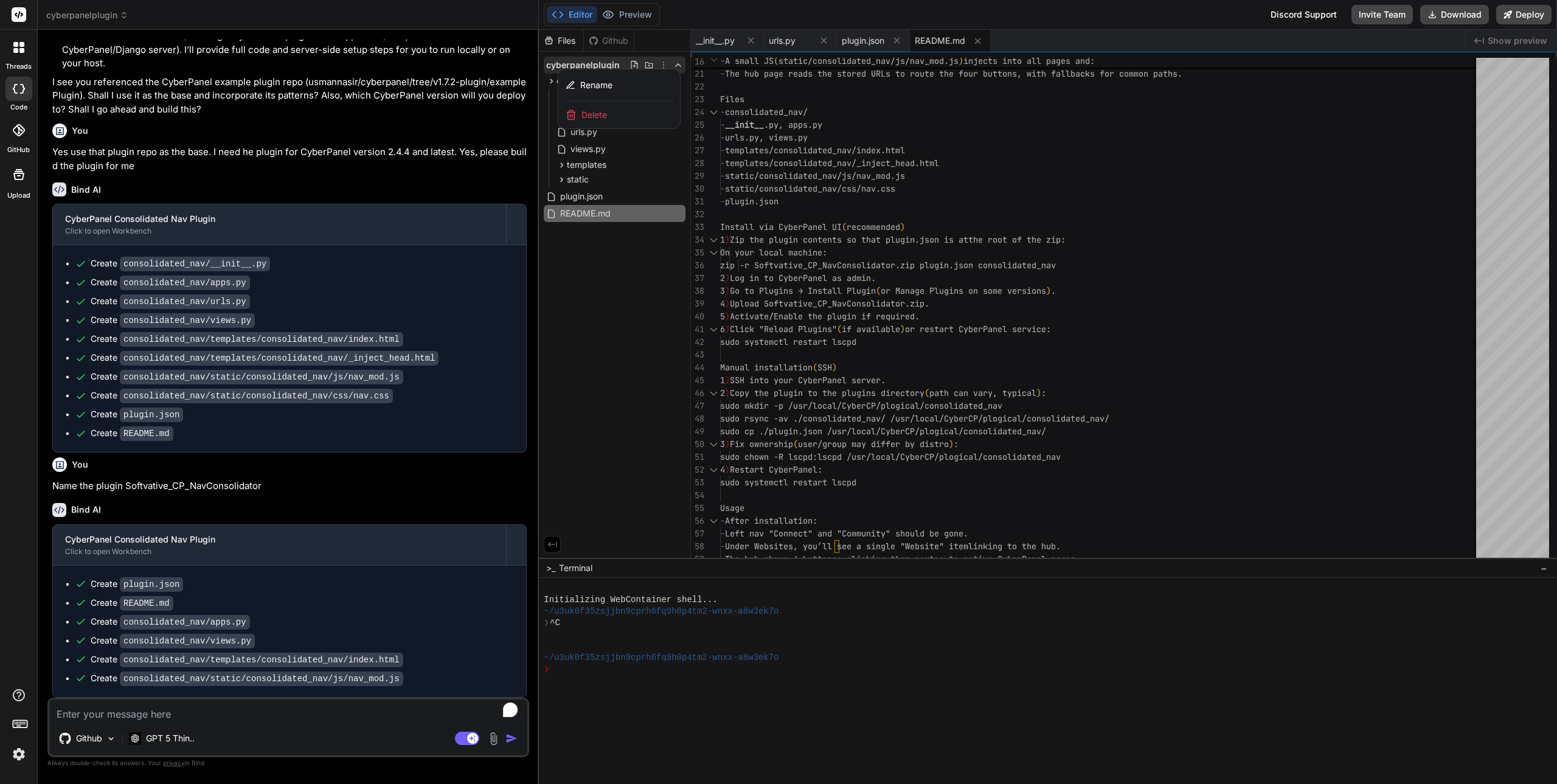
click at [622, 348] on div at bounding box center [1048, 407] width 1018 height 754
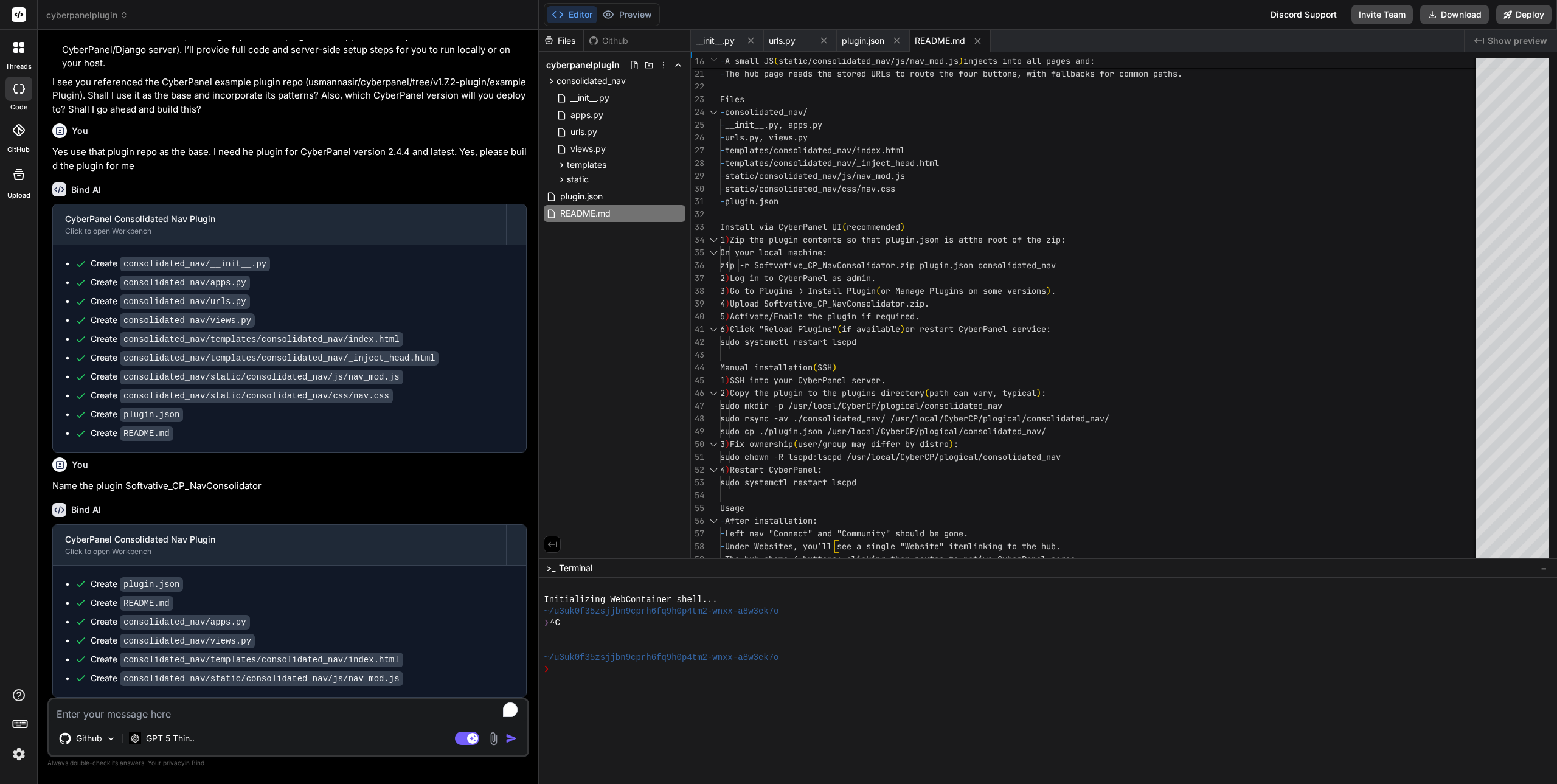
click at [600, 59] on span "cyberpanelplugin" at bounding box center [583, 64] width 73 height 12
click at [608, 40] on div "Github" at bounding box center [608, 40] width 50 height 12
click at [561, 44] on div "Files" at bounding box center [561, 40] width 44 height 12
click at [663, 66] on icon at bounding box center [663, 64] width 9 height 9
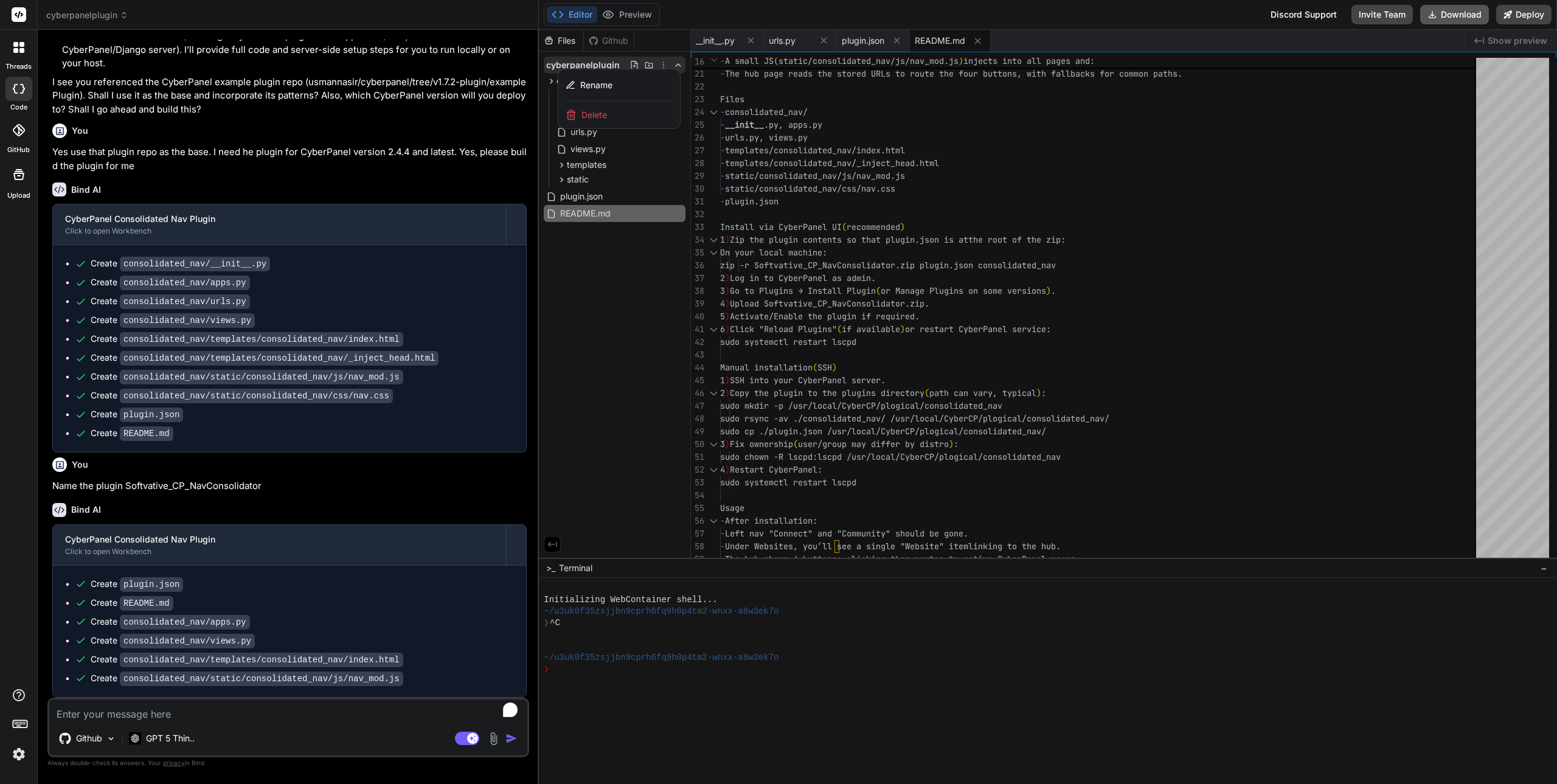
click at [1459, 11] on button "Download" at bounding box center [1455, 15] width 69 height 20
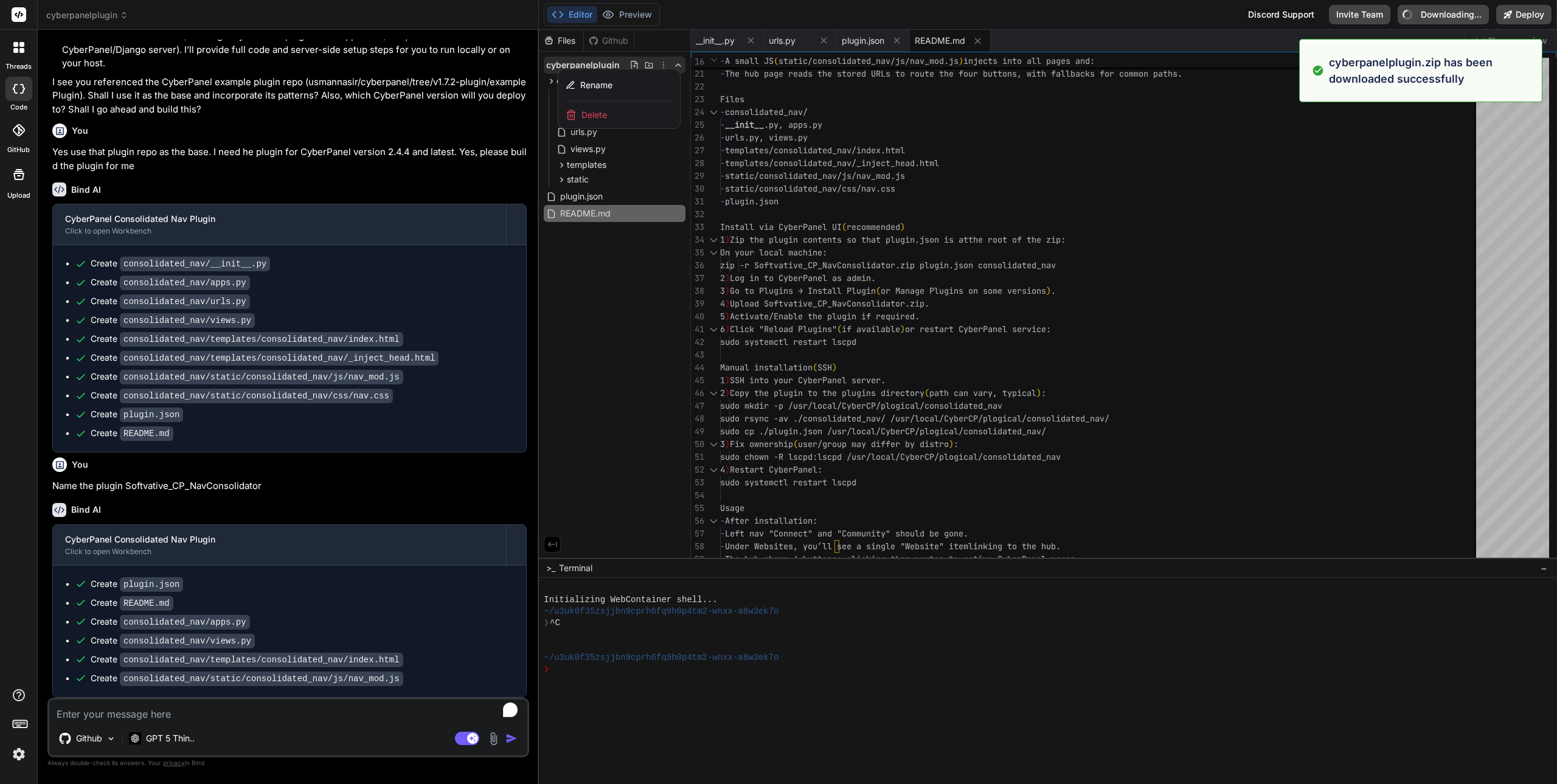
type textarea "x"
